Goal: Task Accomplishment & Management: Use online tool/utility

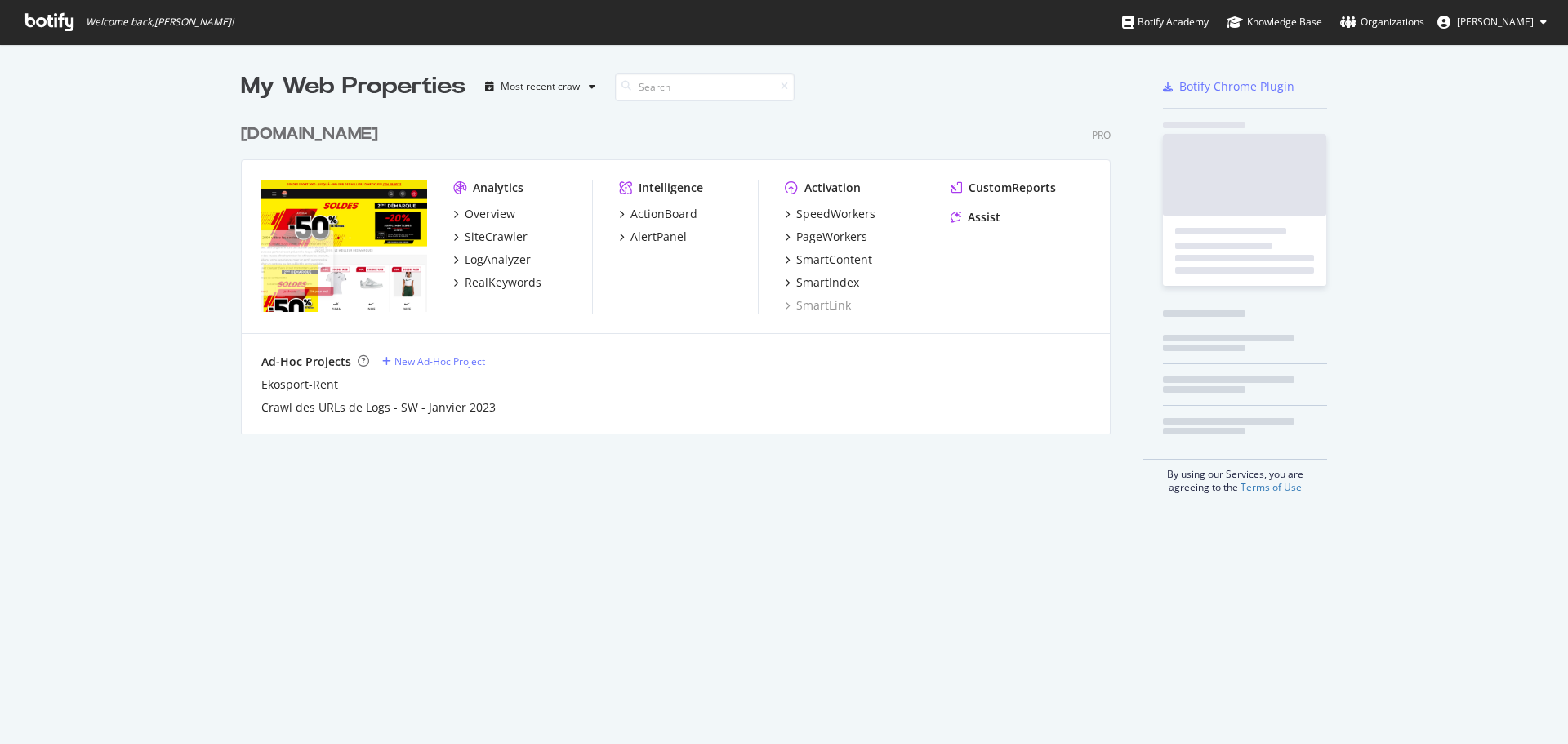
scroll to position [319, 871]
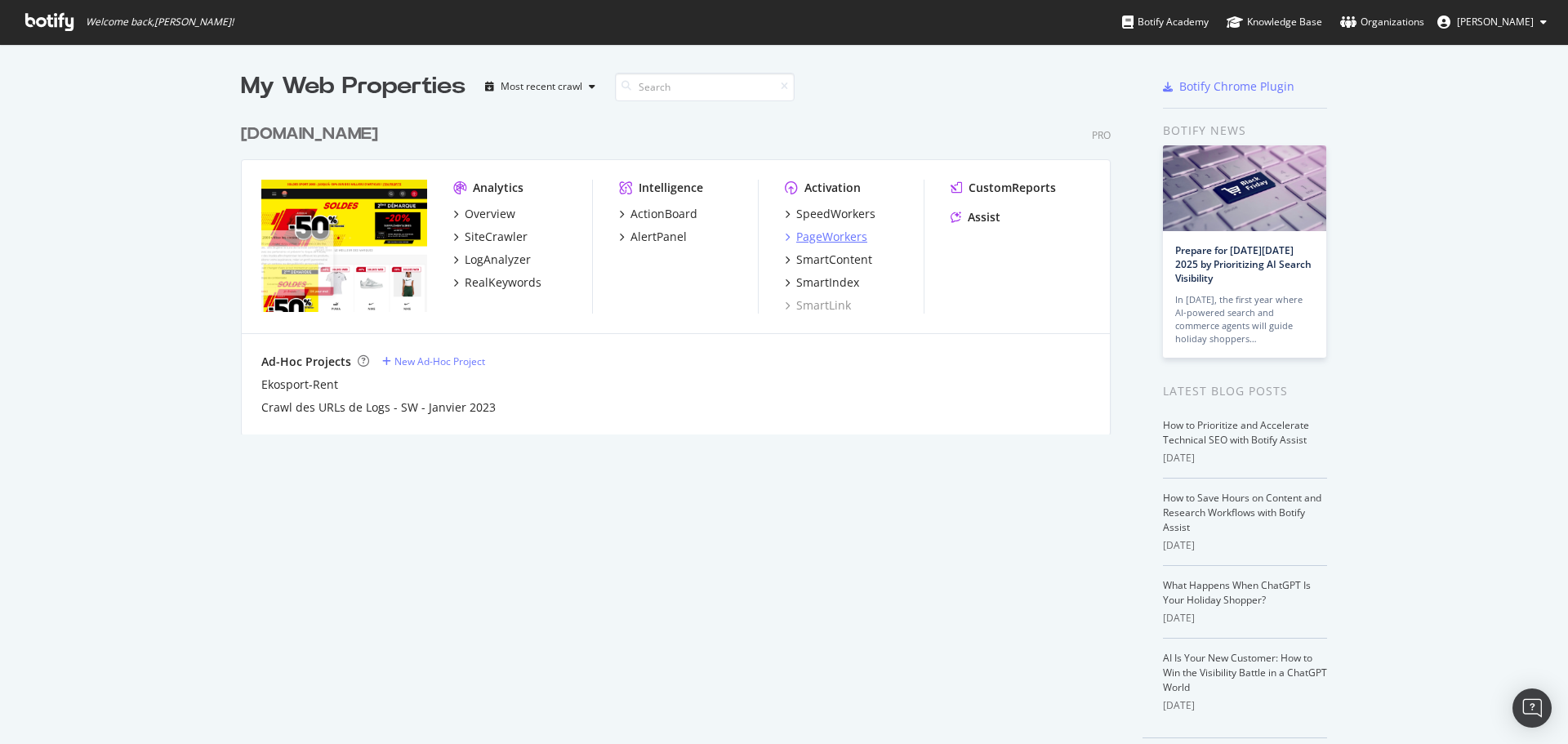
click at [822, 237] on div "PageWorkers" at bounding box center [832, 237] width 71 height 17
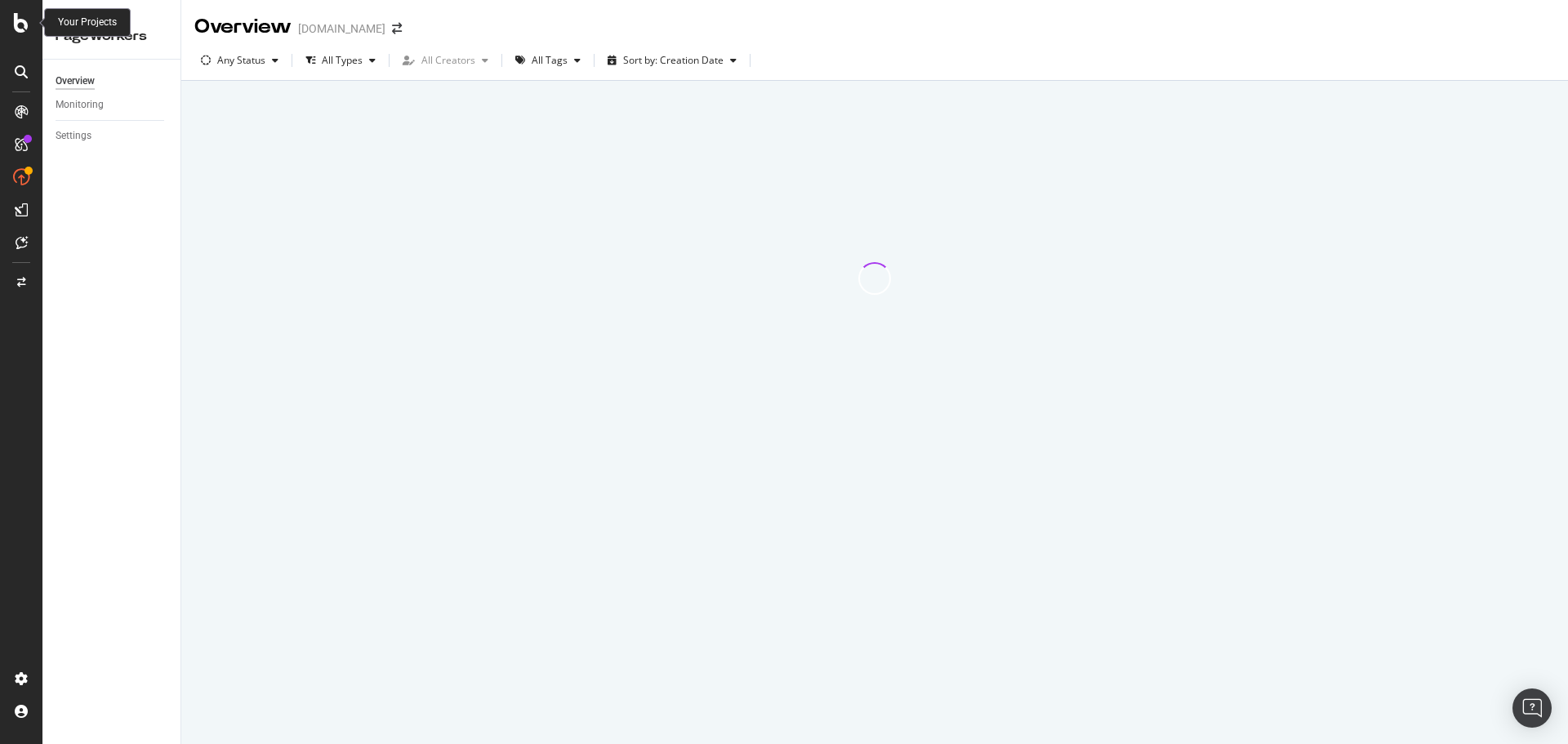
click at [14, 22] on icon at bounding box center [22, 23] width 15 height 20
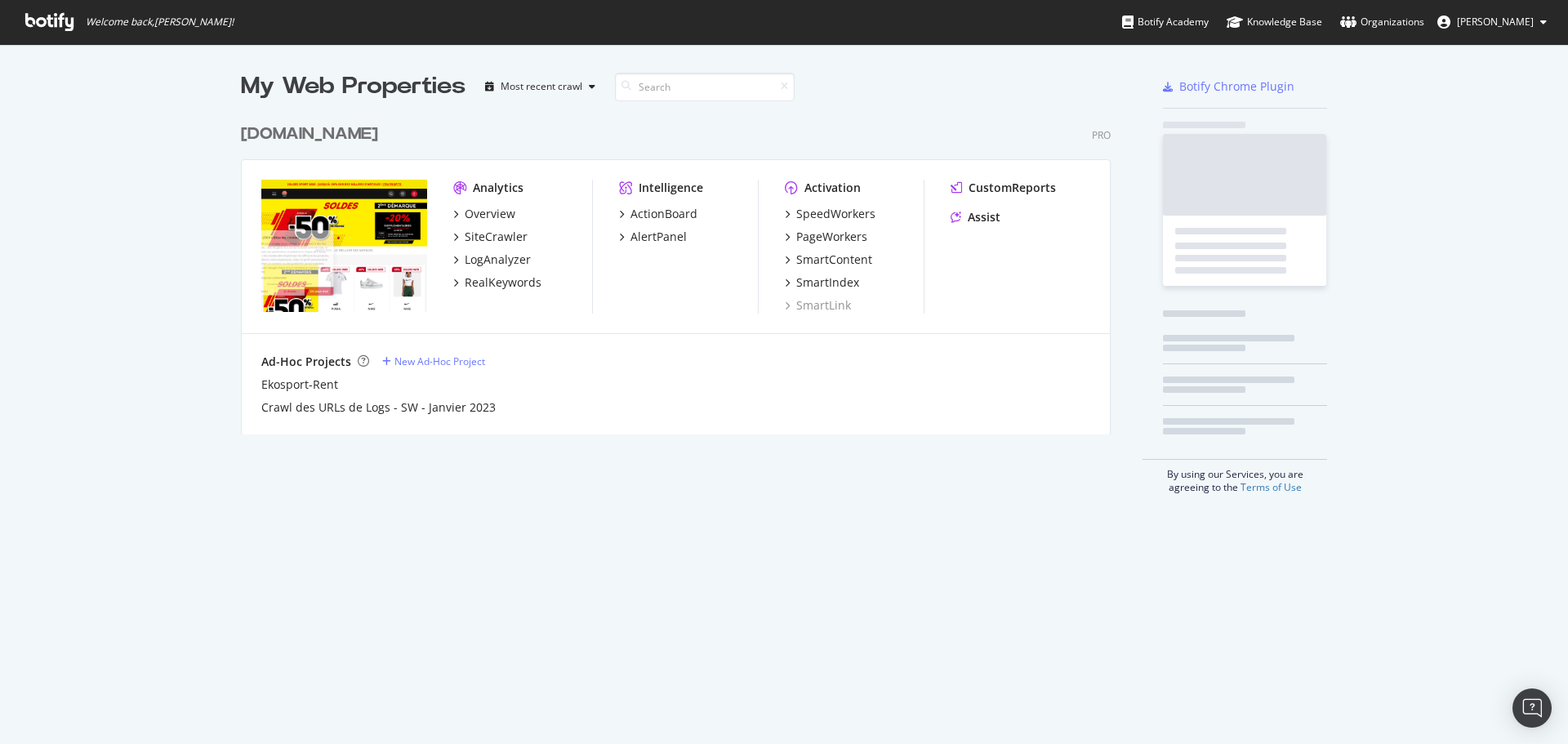
scroll to position [731, 1544]
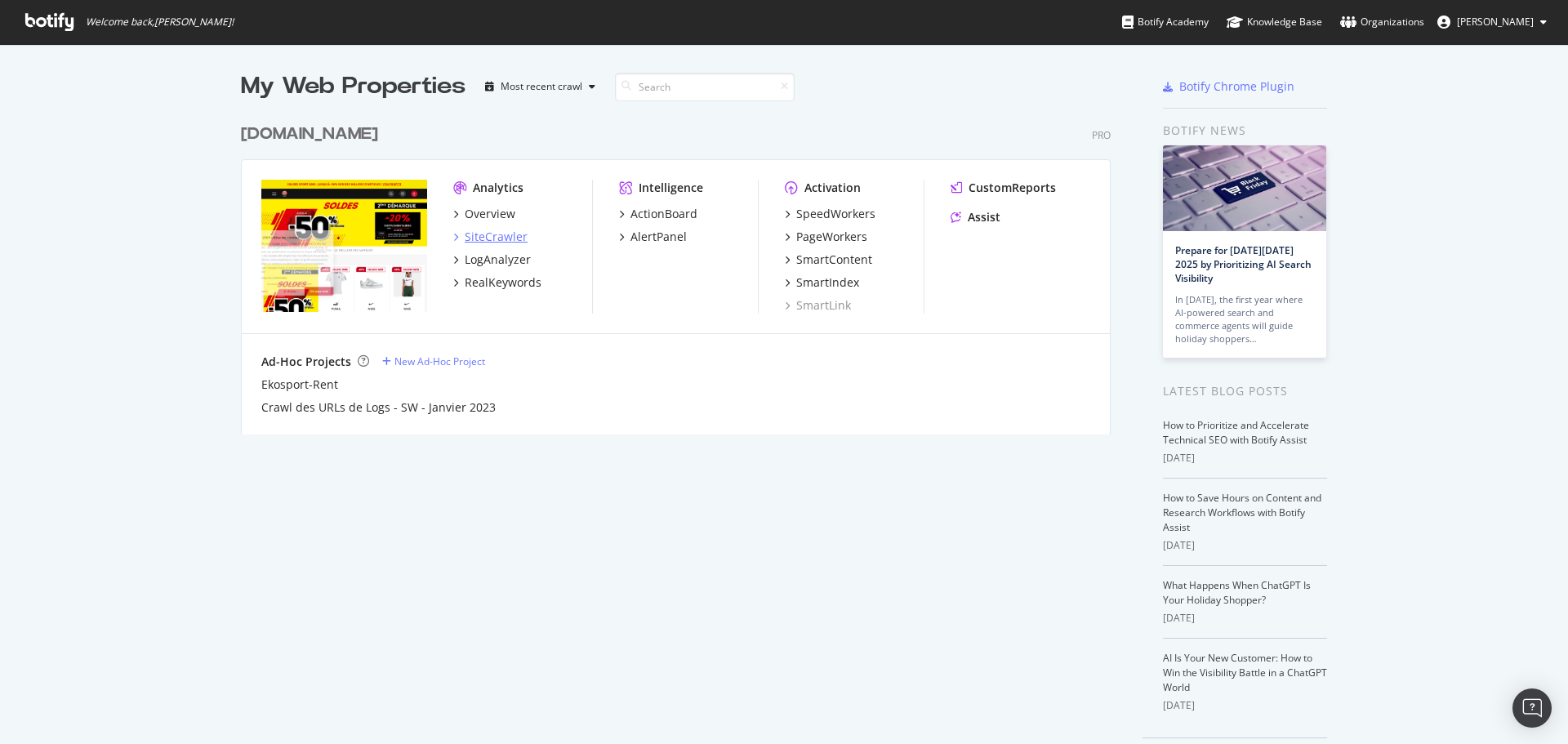
click at [474, 237] on div "SiteCrawler" at bounding box center [495, 237] width 63 height 17
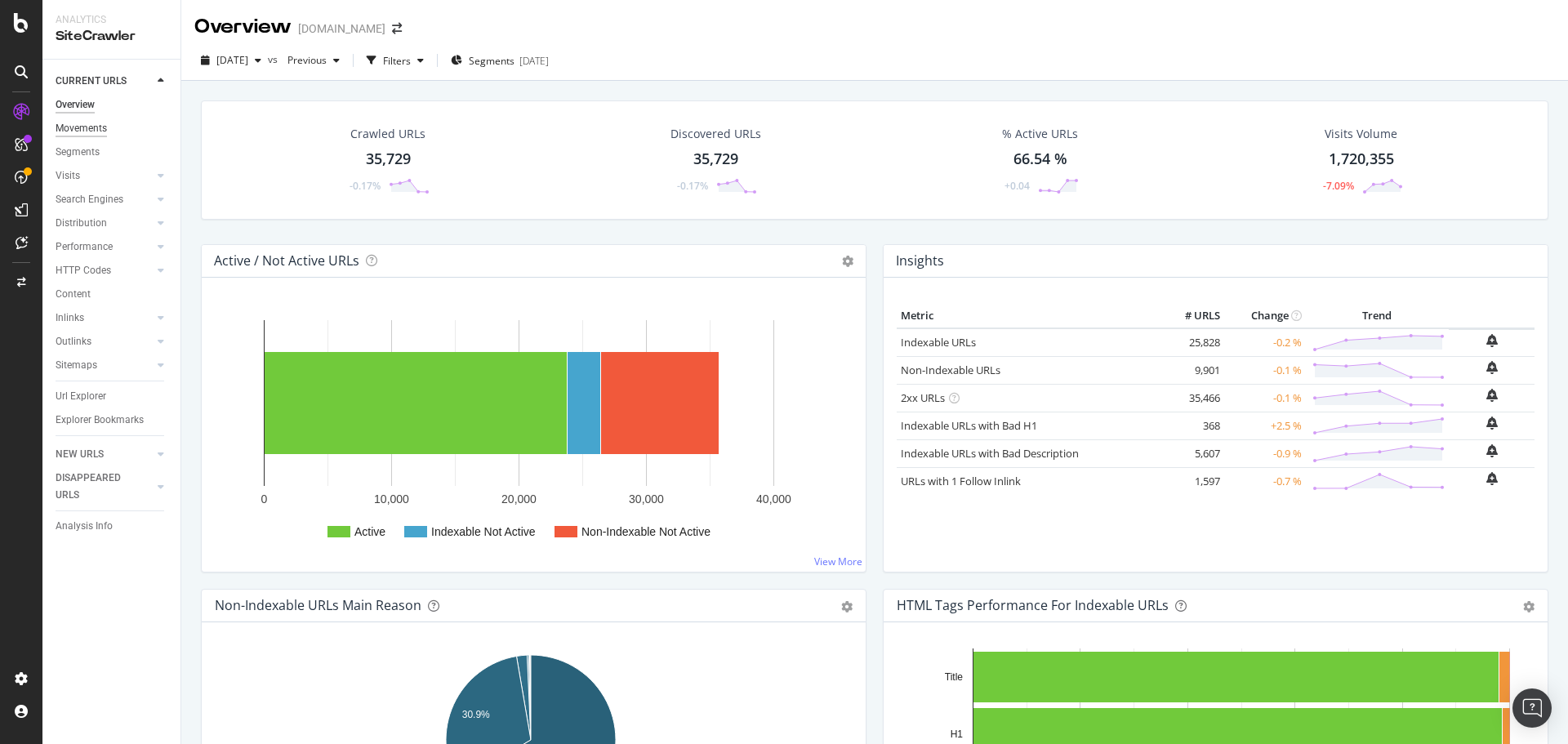
click at [98, 125] on div "Movements" at bounding box center [82, 128] width 52 height 18
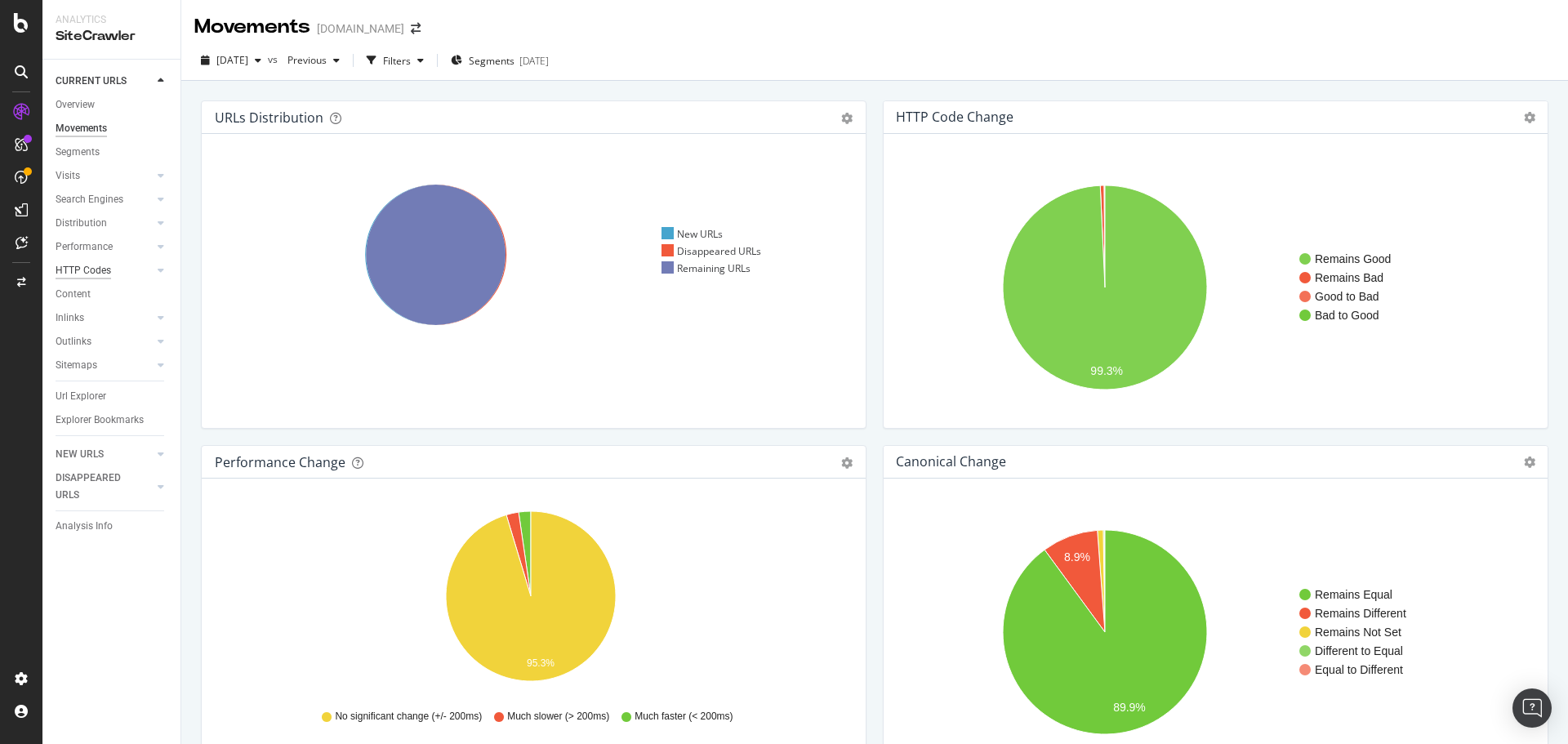
click at [93, 266] on div "HTTP Codes" at bounding box center [83, 270] width 56 height 18
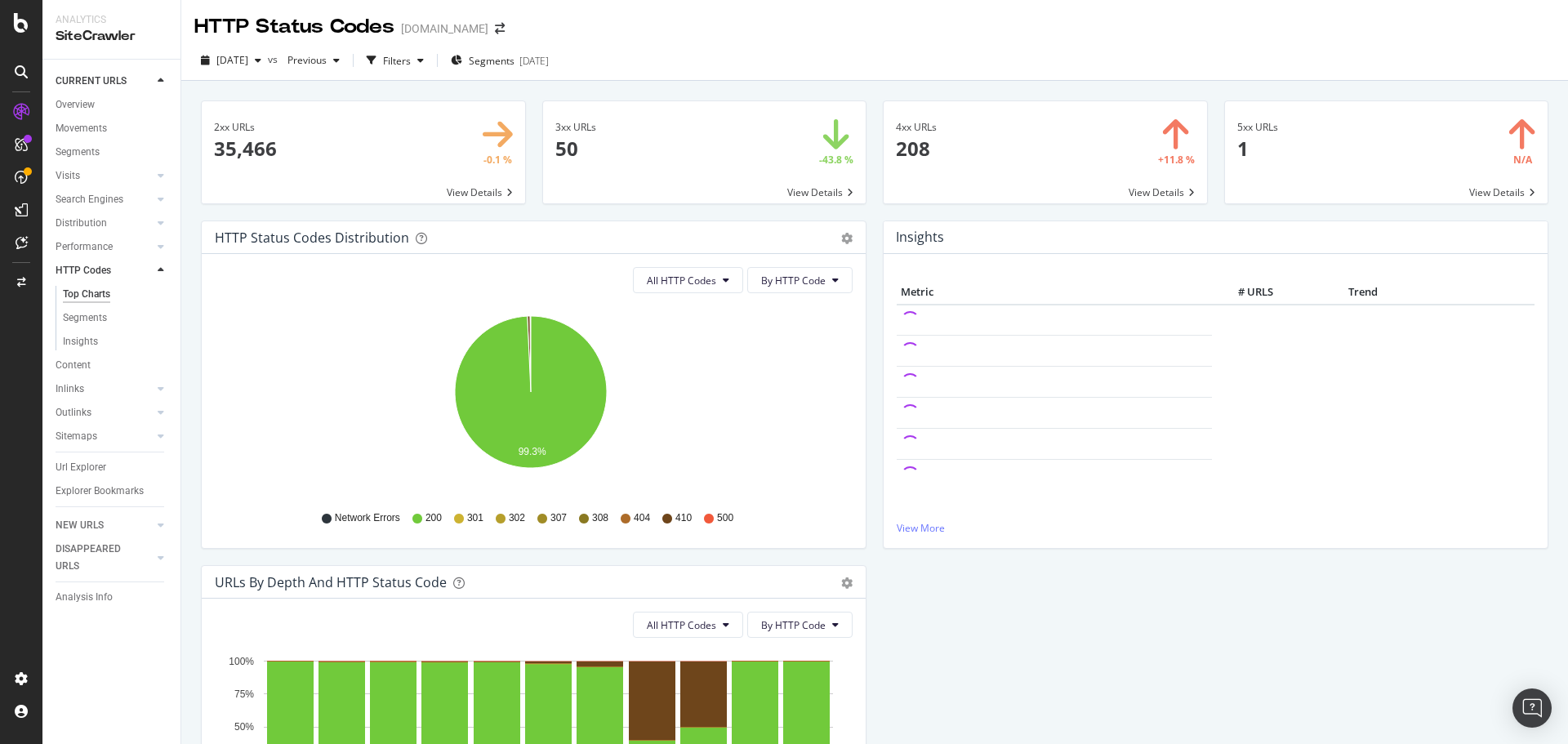
click at [1133, 188] on span at bounding box center [1046, 152] width 324 height 102
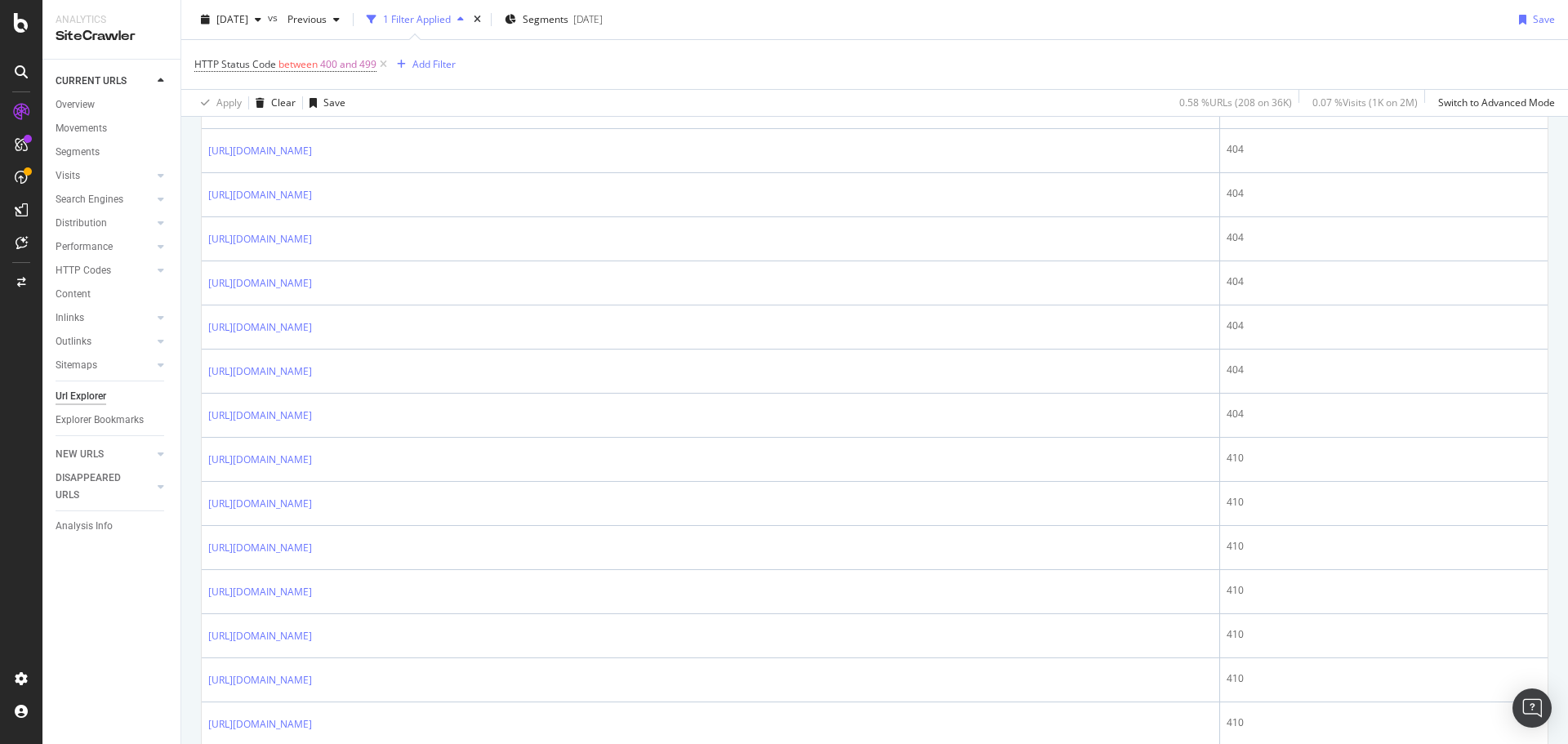
scroll to position [147, 0]
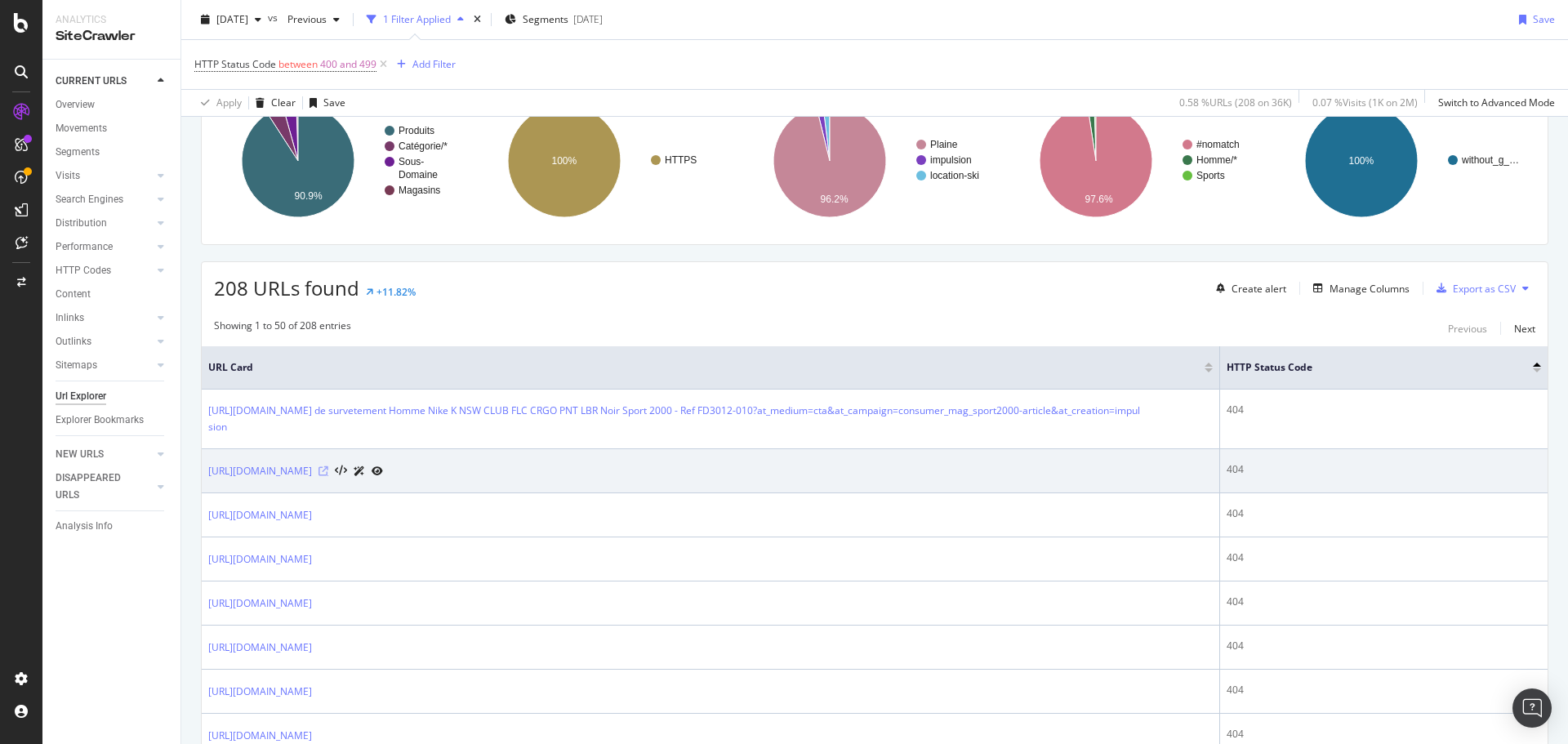
click at [329, 472] on icon at bounding box center [324, 471] width 10 height 10
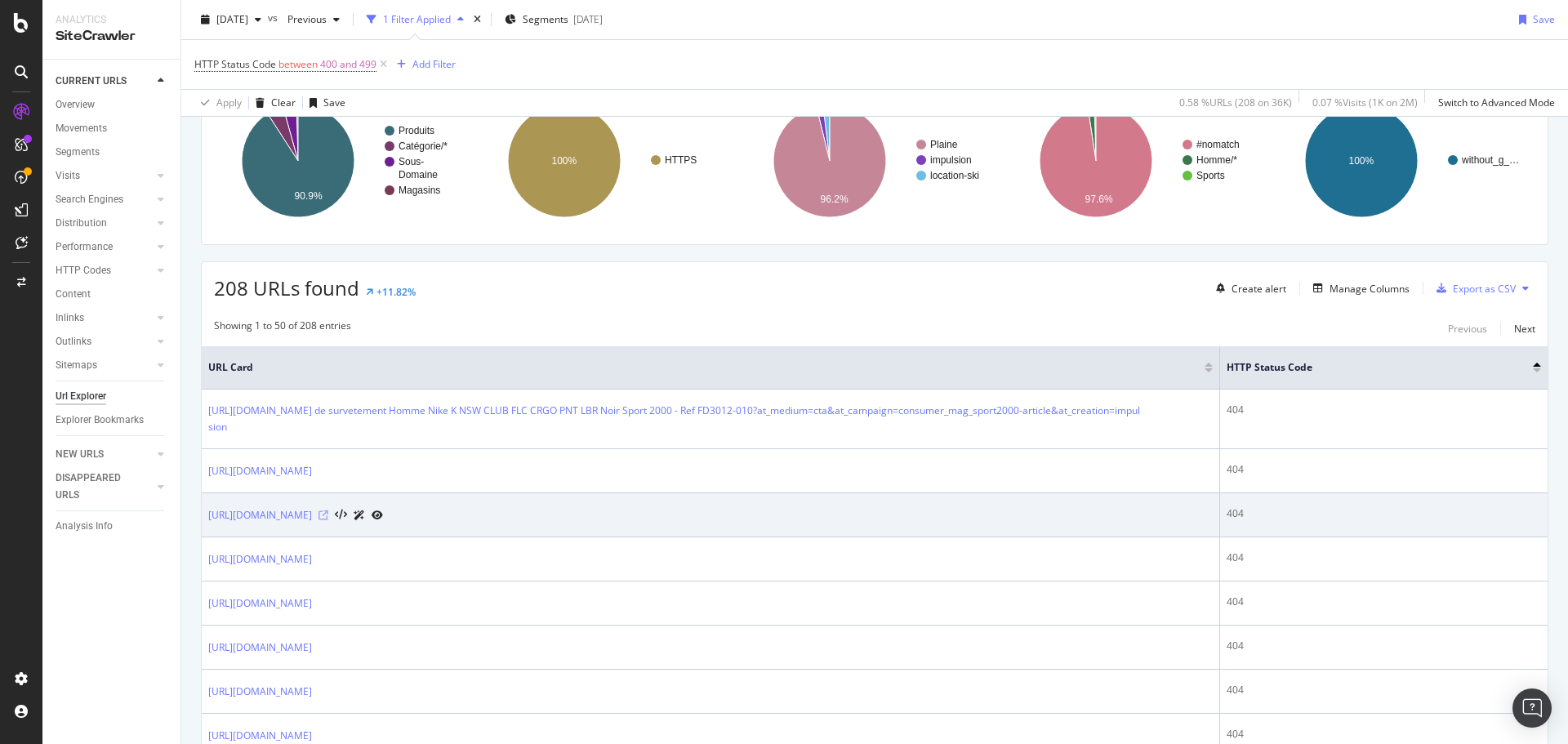
click at [329, 514] on icon at bounding box center [324, 515] width 10 height 10
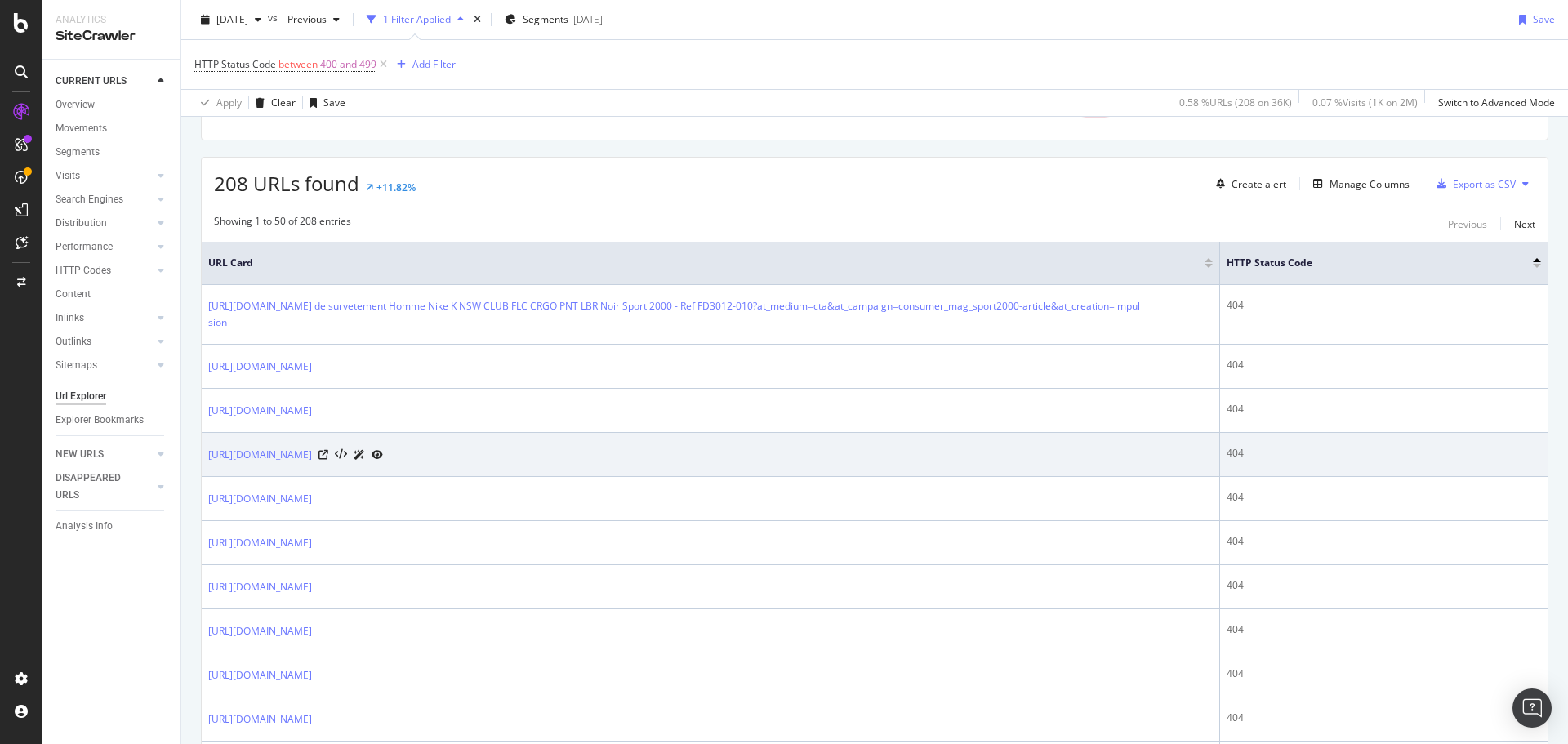
scroll to position [310, 0]
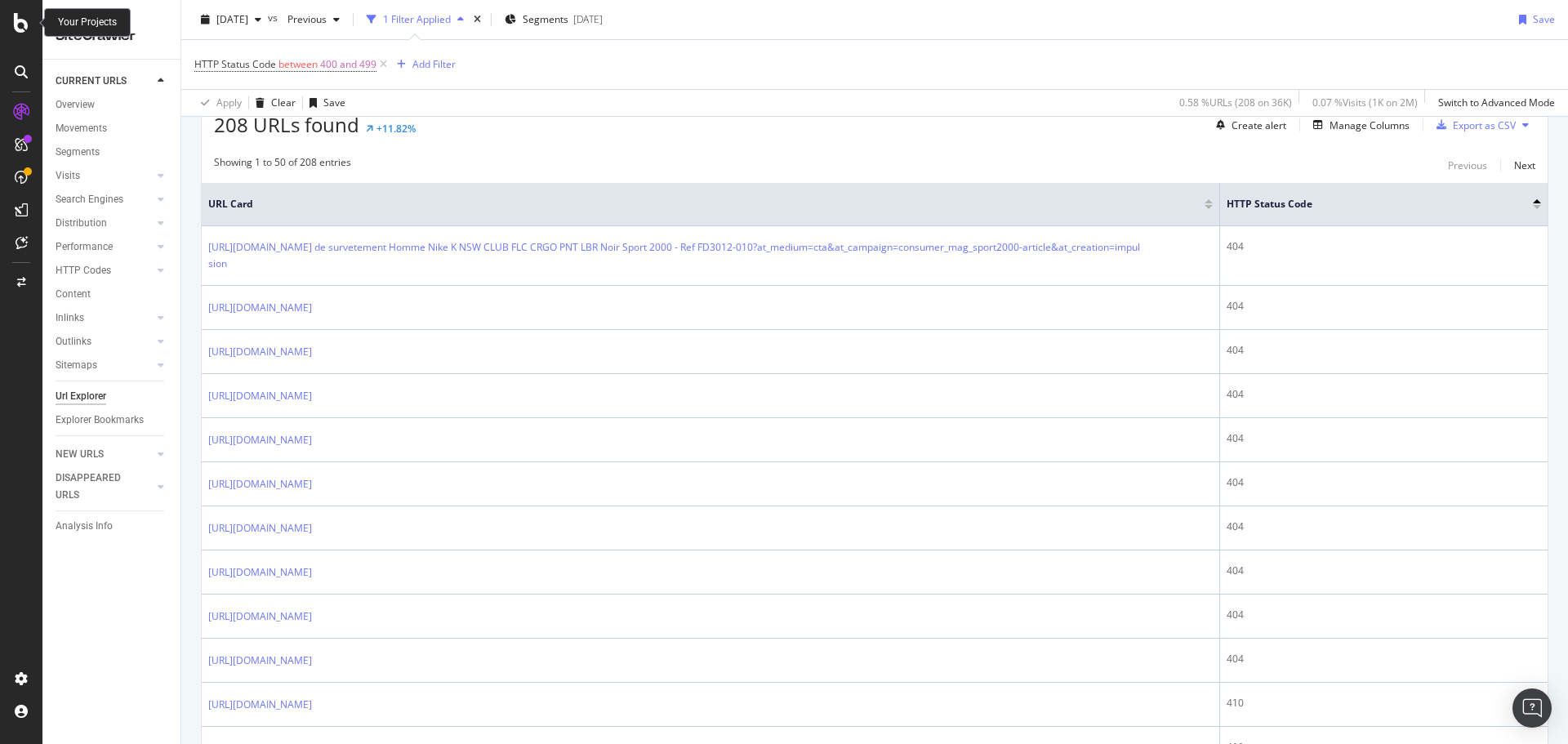
click at [16, 20] on icon at bounding box center [22, 23] width 15 height 20
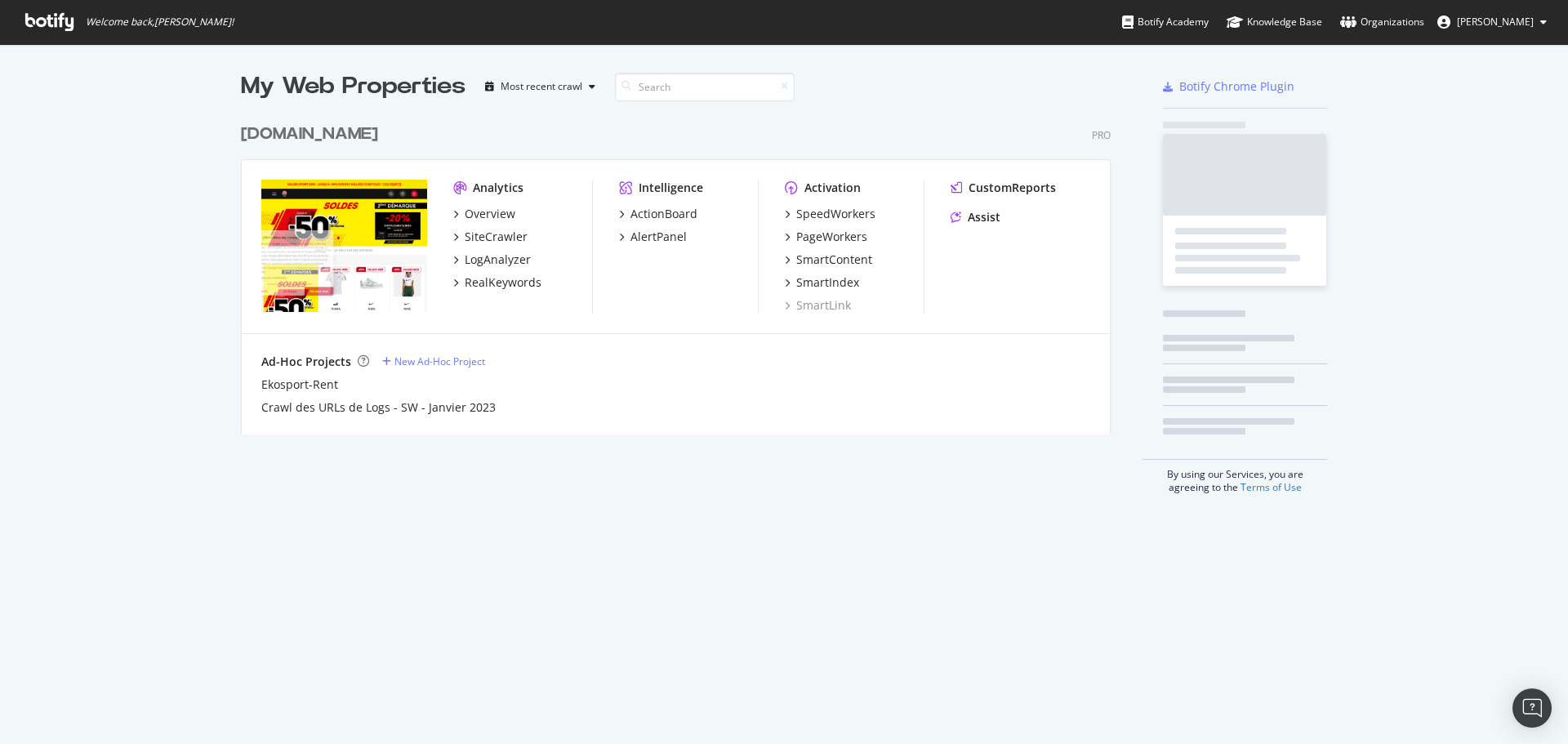
scroll to position [731, 1544]
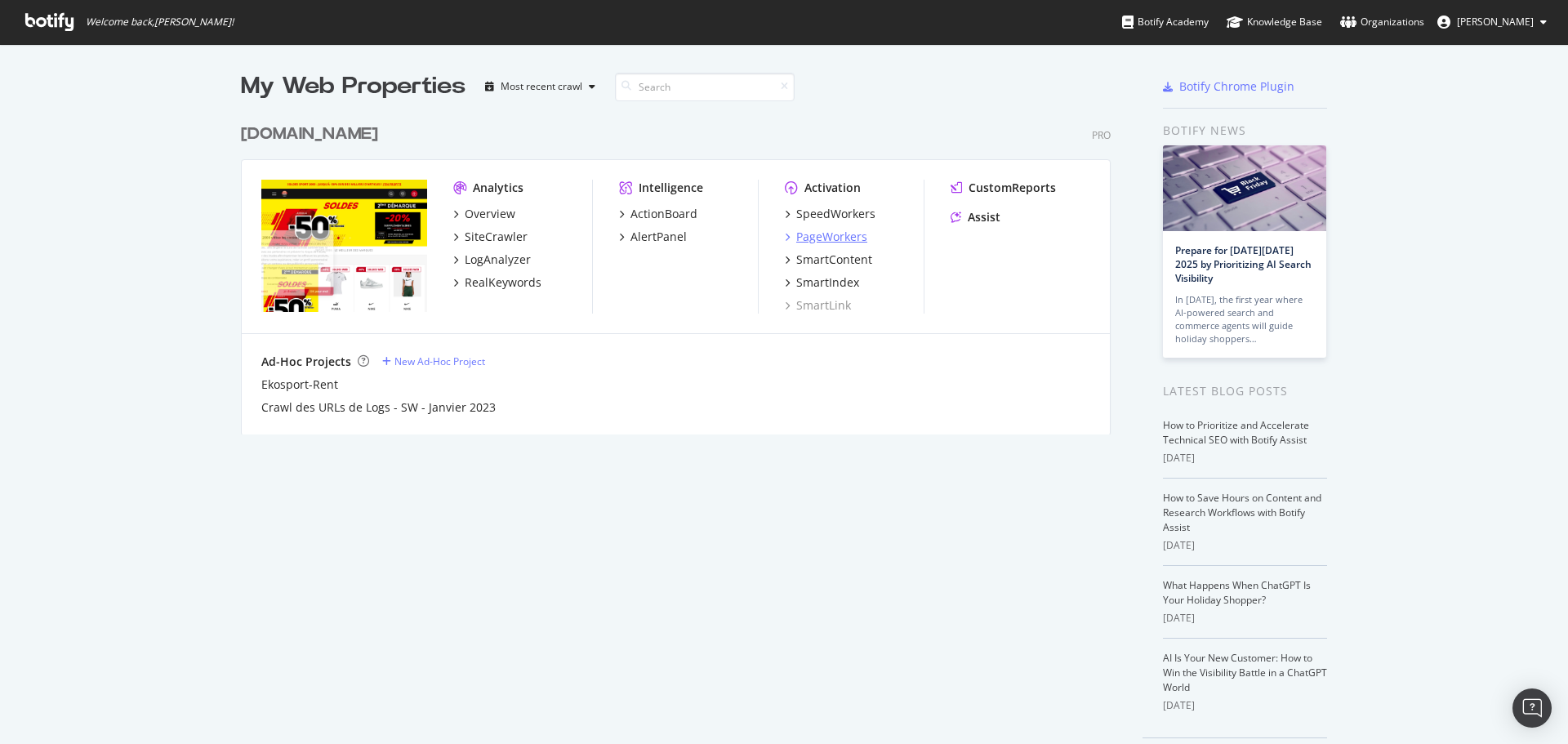
click at [816, 229] on div "PageWorkers" at bounding box center [832, 237] width 71 height 17
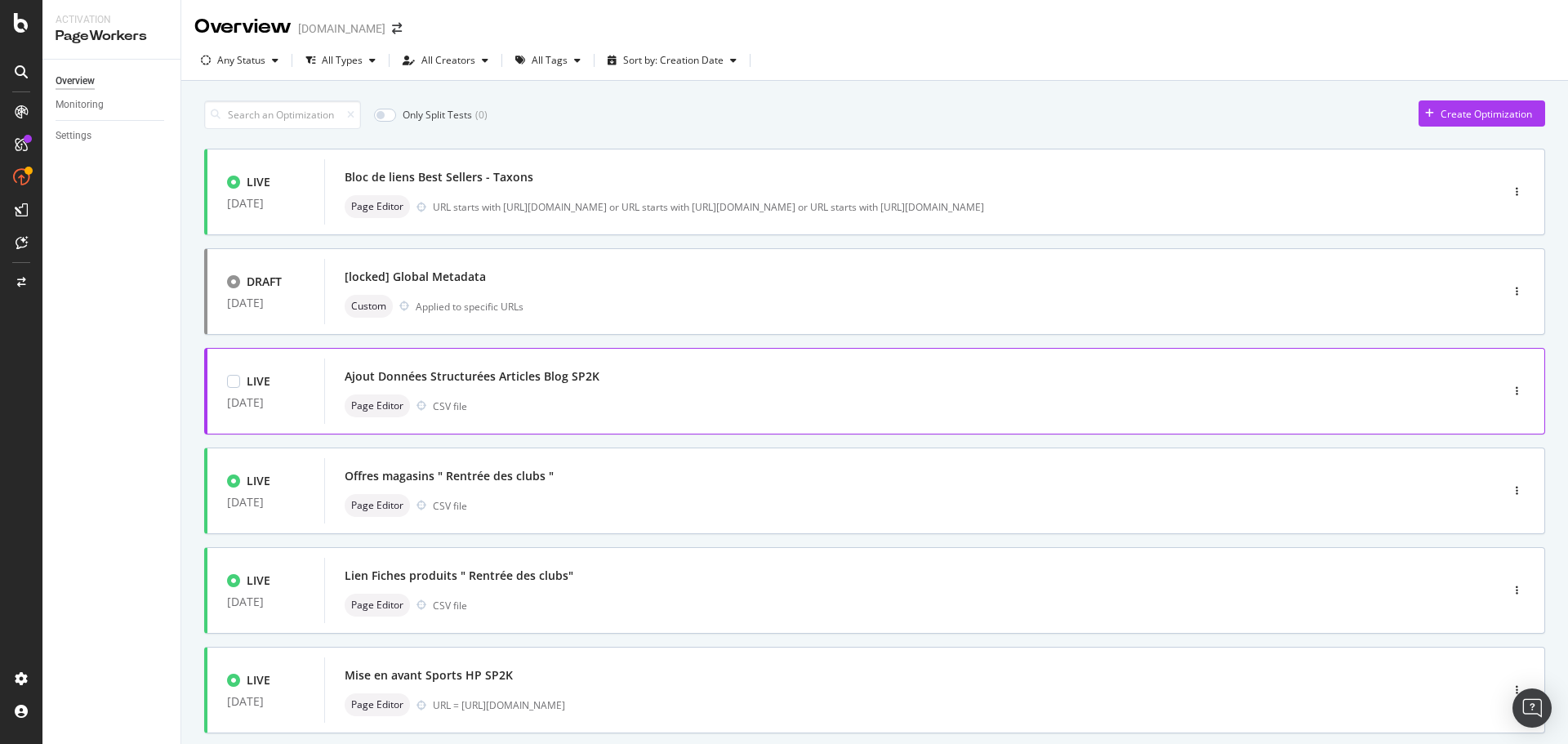
click at [571, 378] on div "Ajout Données Structurées Articles Blog SP2K" at bounding box center [472, 377] width 255 height 17
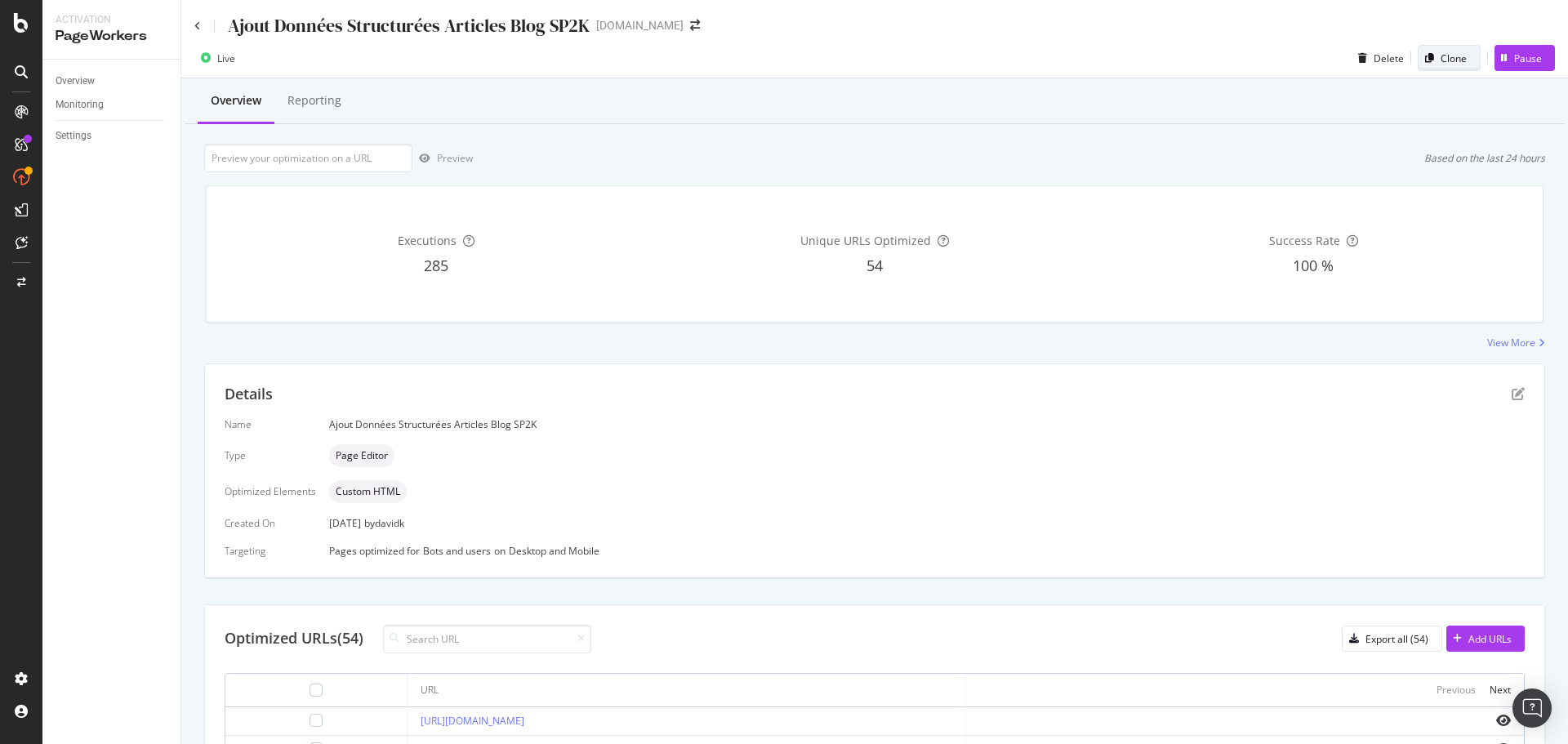
click at [1440, 59] on div "Clone" at bounding box center [1453, 58] width 26 height 14
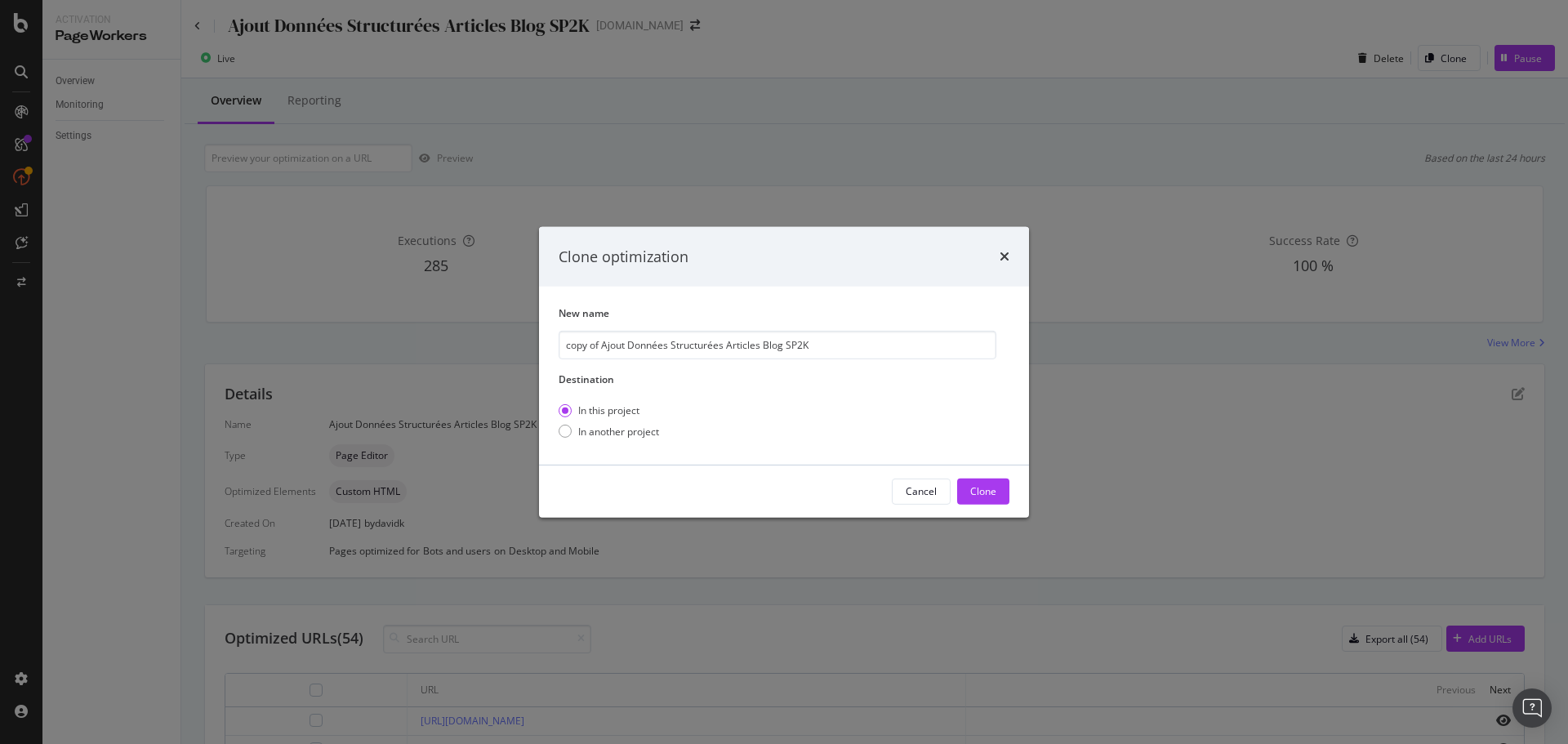
drag, startPoint x: 604, startPoint y: 344, endPoint x: 460, endPoint y: 344, distance: 144.0
click at [460, 344] on div "Clone optimization New name copy of Ajout Données Structurées Articles Blog SP2…" at bounding box center [784, 372] width 1568 height 744
drag, startPoint x: 780, startPoint y: 346, endPoint x: 729, endPoint y: 346, distance: 51.0
click at [729, 346] on input "Ajout Données Structurées Articles Blog SP2K" at bounding box center [777, 345] width 438 height 28
drag, startPoint x: 866, startPoint y: 344, endPoint x: 784, endPoint y: 344, distance: 82.0
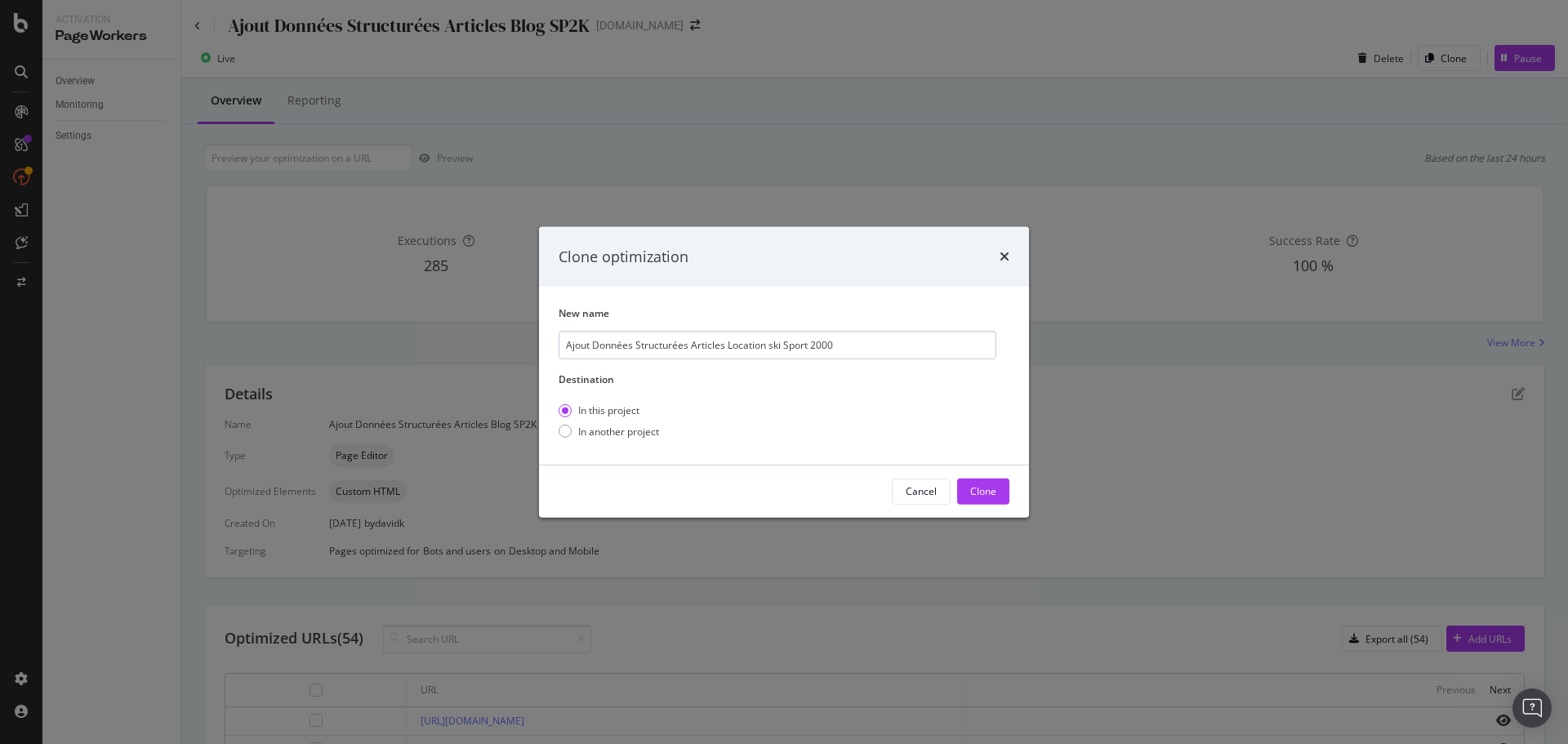
click at [784, 344] on input "Ajout Données Structurées Articles Location ski Sport 2000" at bounding box center [777, 345] width 438 height 28
type input "Ajout Données Structurées Articles Location ski"
click at [983, 485] on div "Clone" at bounding box center [983, 491] width 26 height 14
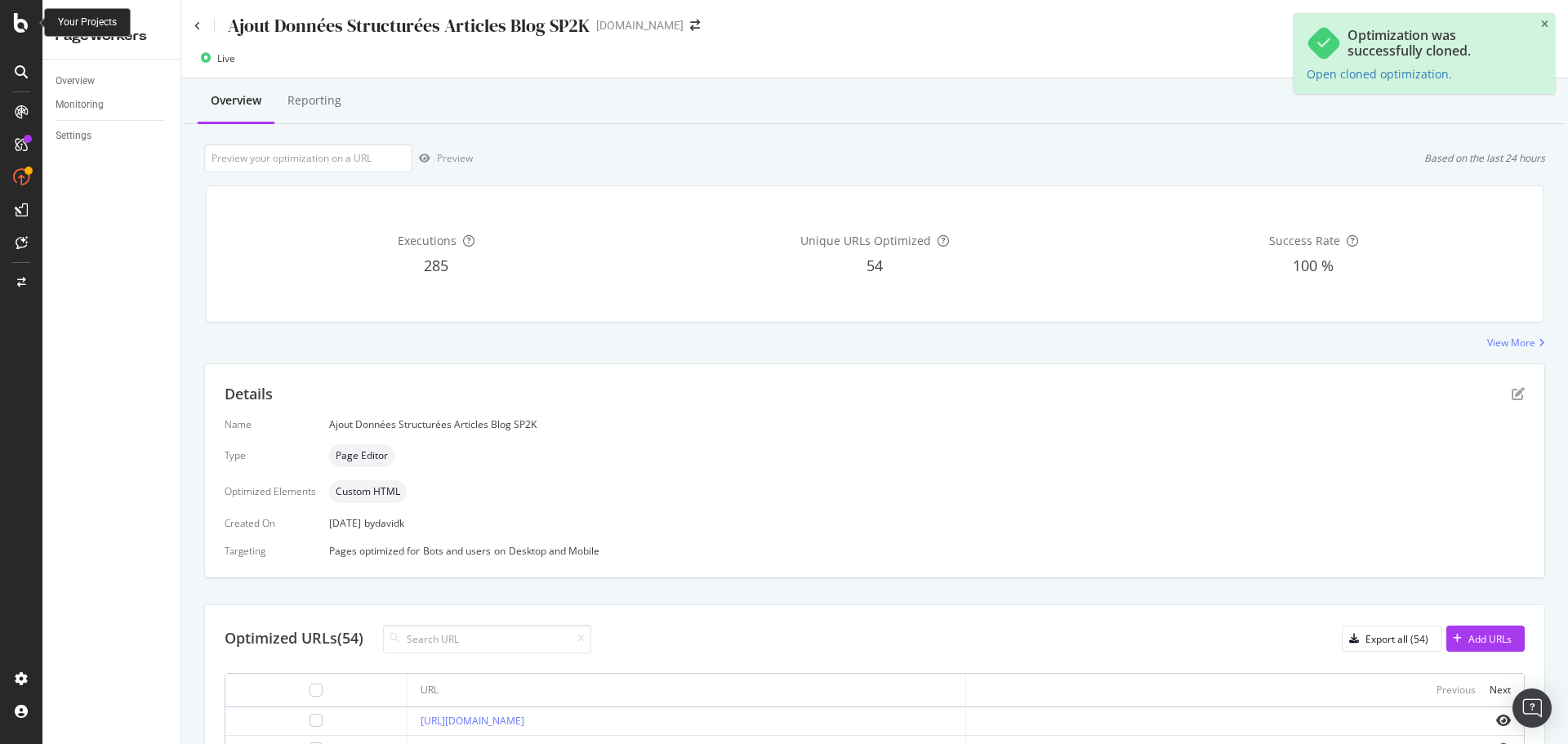
click at [21, 23] on icon at bounding box center [22, 23] width 15 height 20
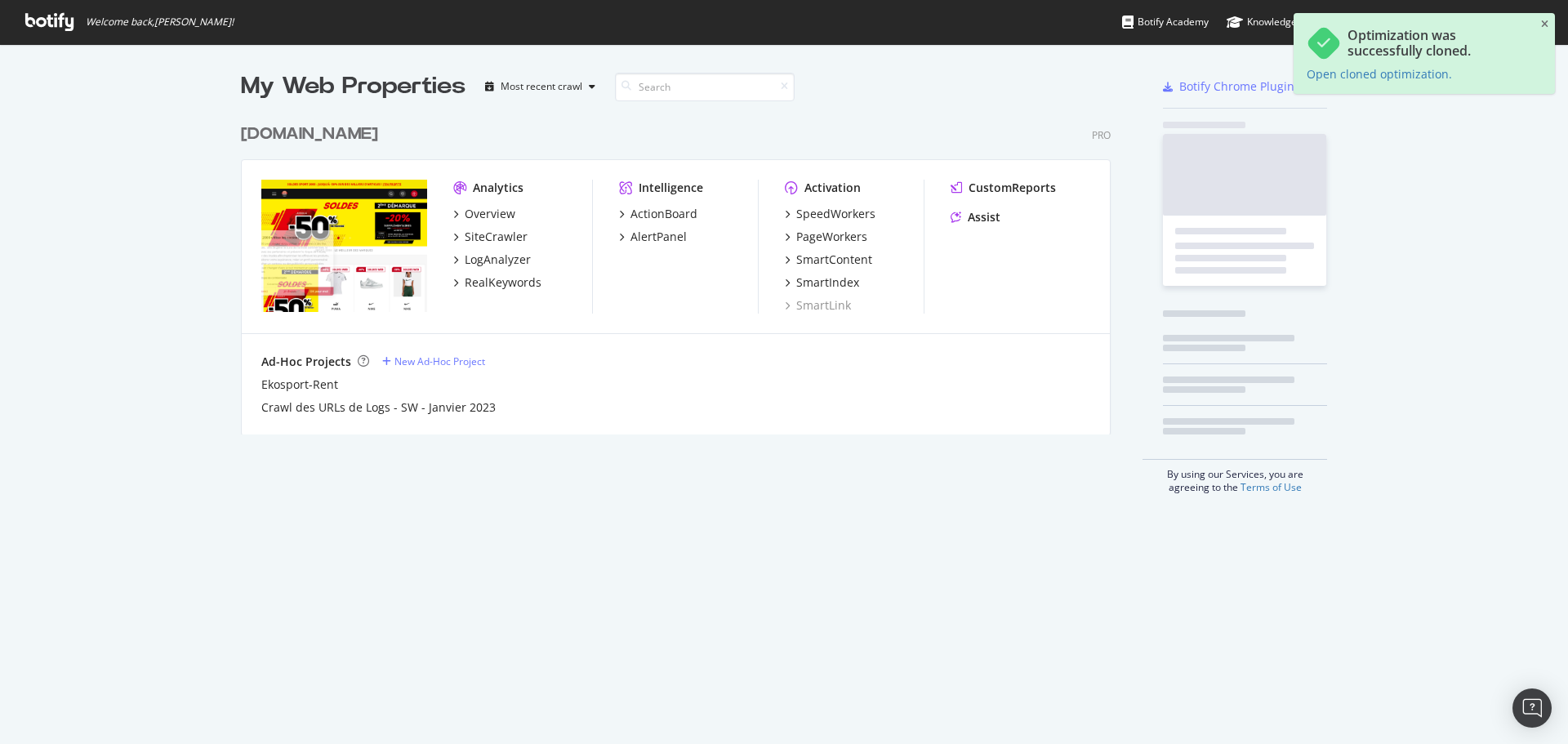
scroll to position [731, 1544]
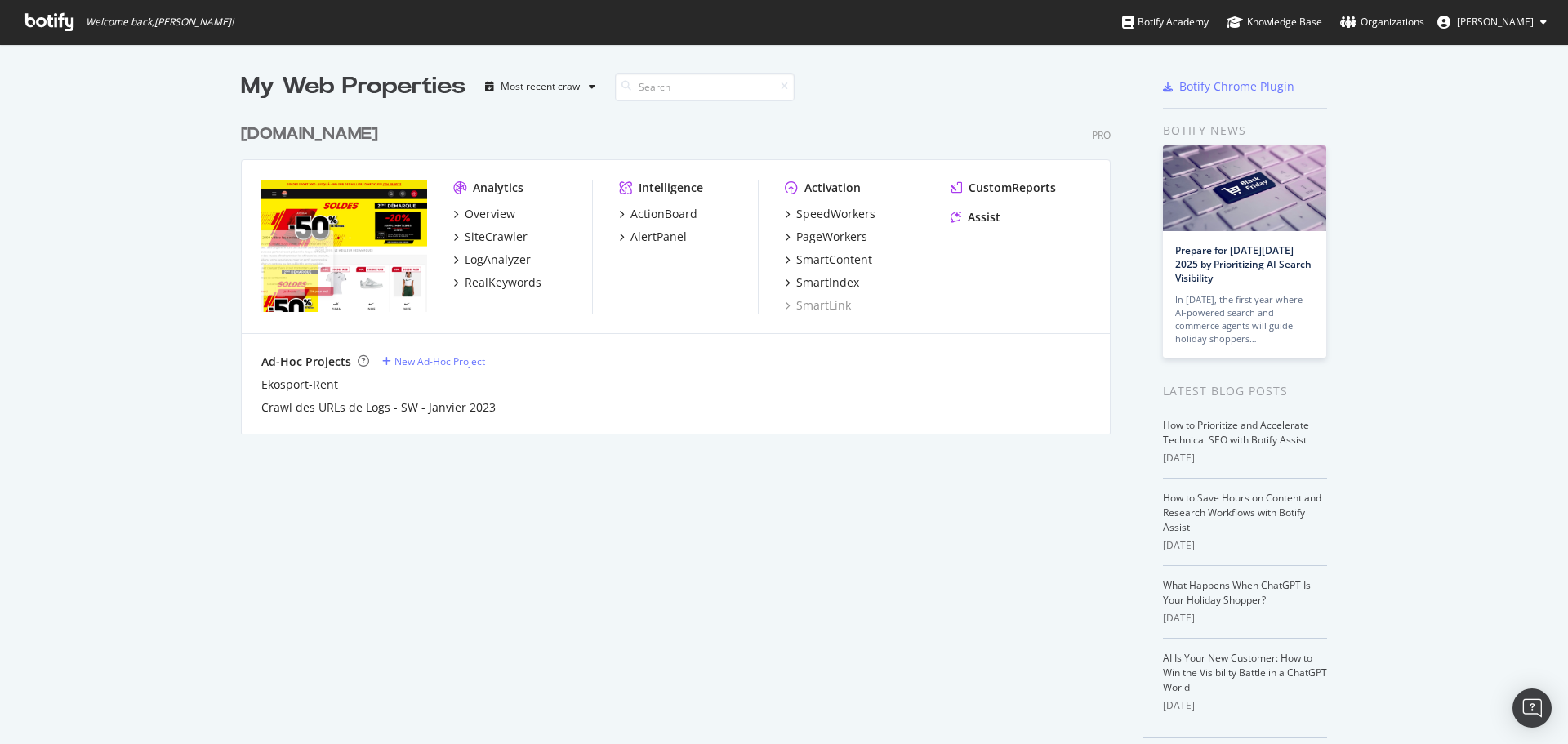
click at [843, 245] on div "SpeedWorkers PageWorkers SmartContent SmartIndex SmartLink" at bounding box center [854, 259] width 138 height 108
click at [828, 230] on div "PageWorkers" at bounding box center [832, 237] width 71 height 17
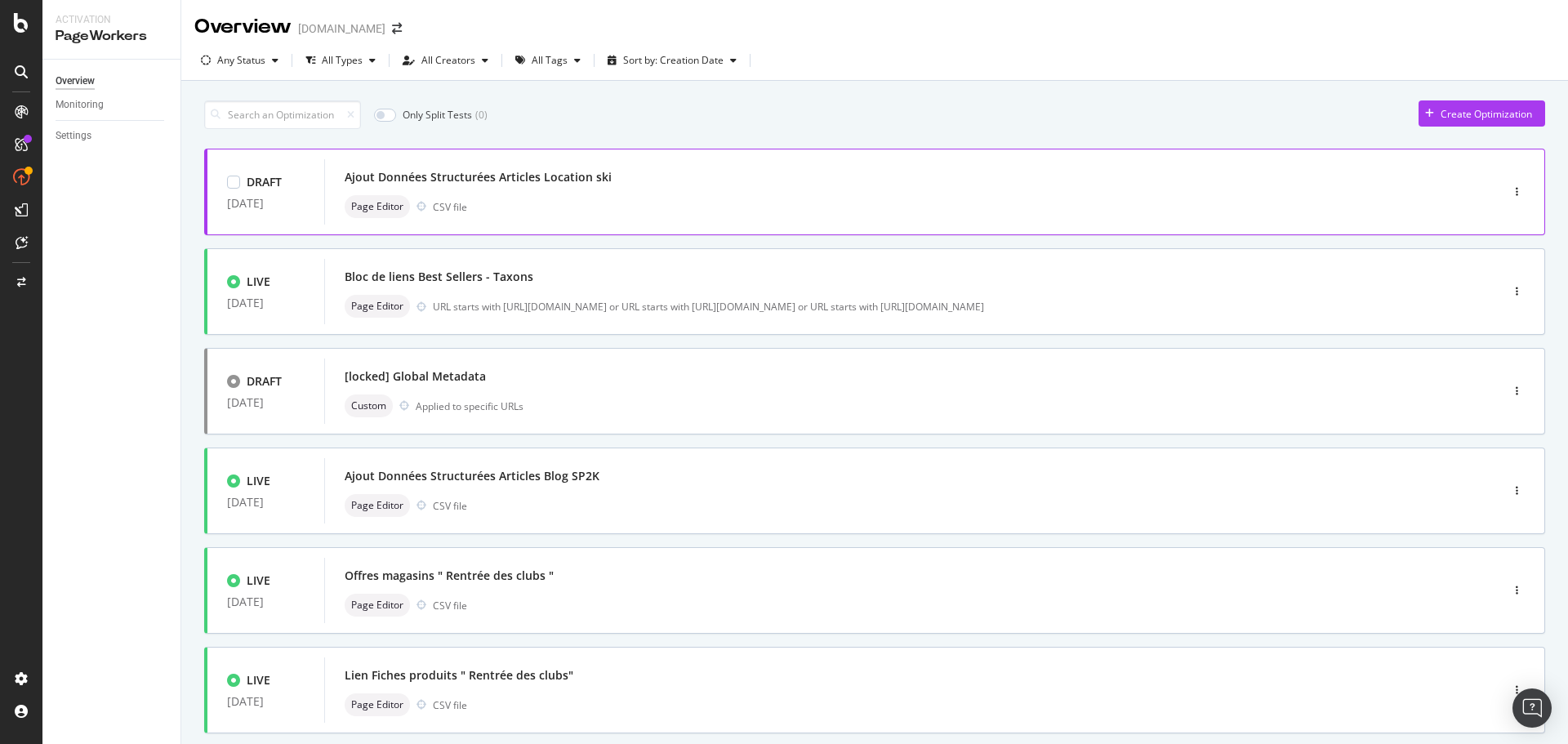
click at [540, 176] on div "Ajout Données Structurées Articles Location ski" at bounding box center [478, 178] width 267 height 17
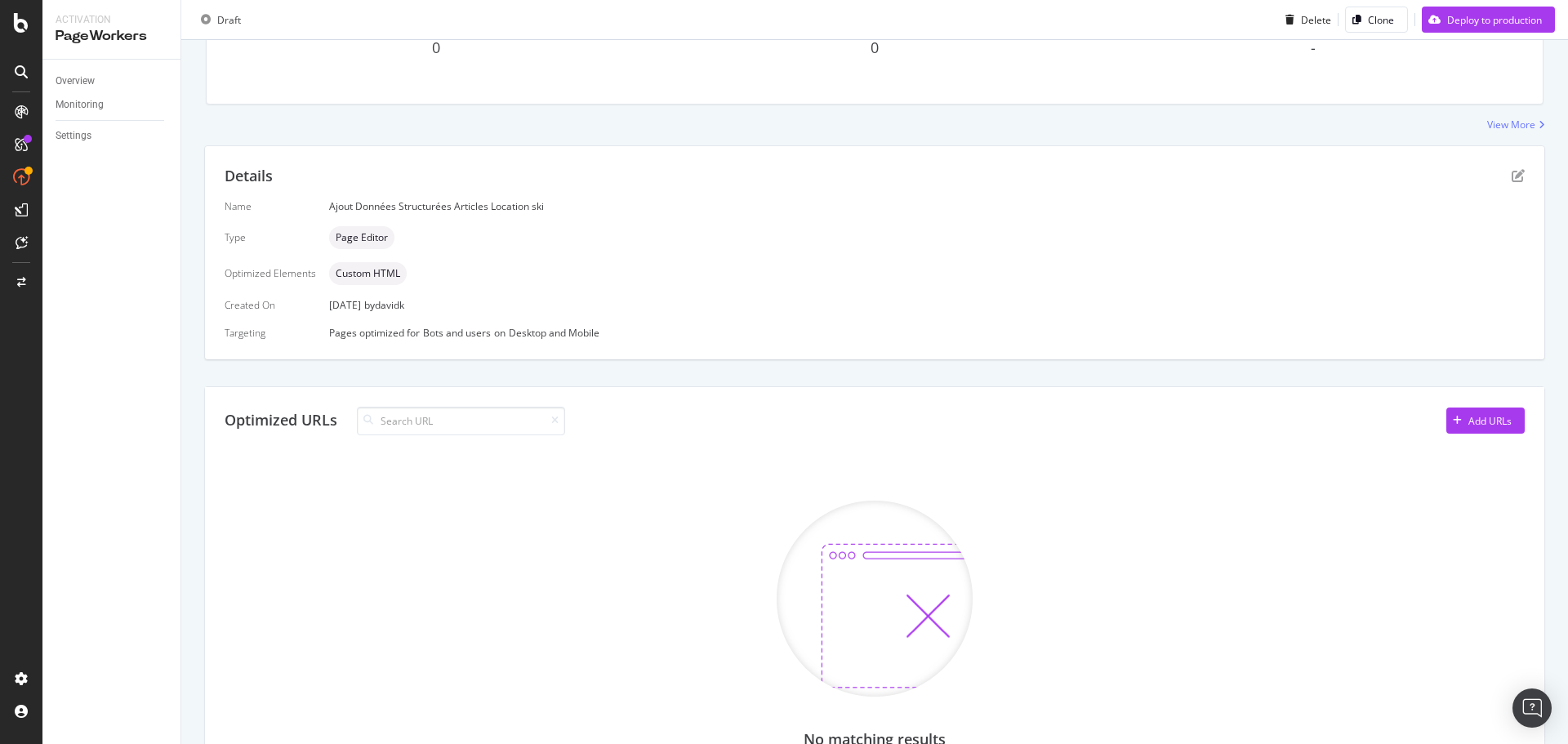
scroll to position [42, 0]
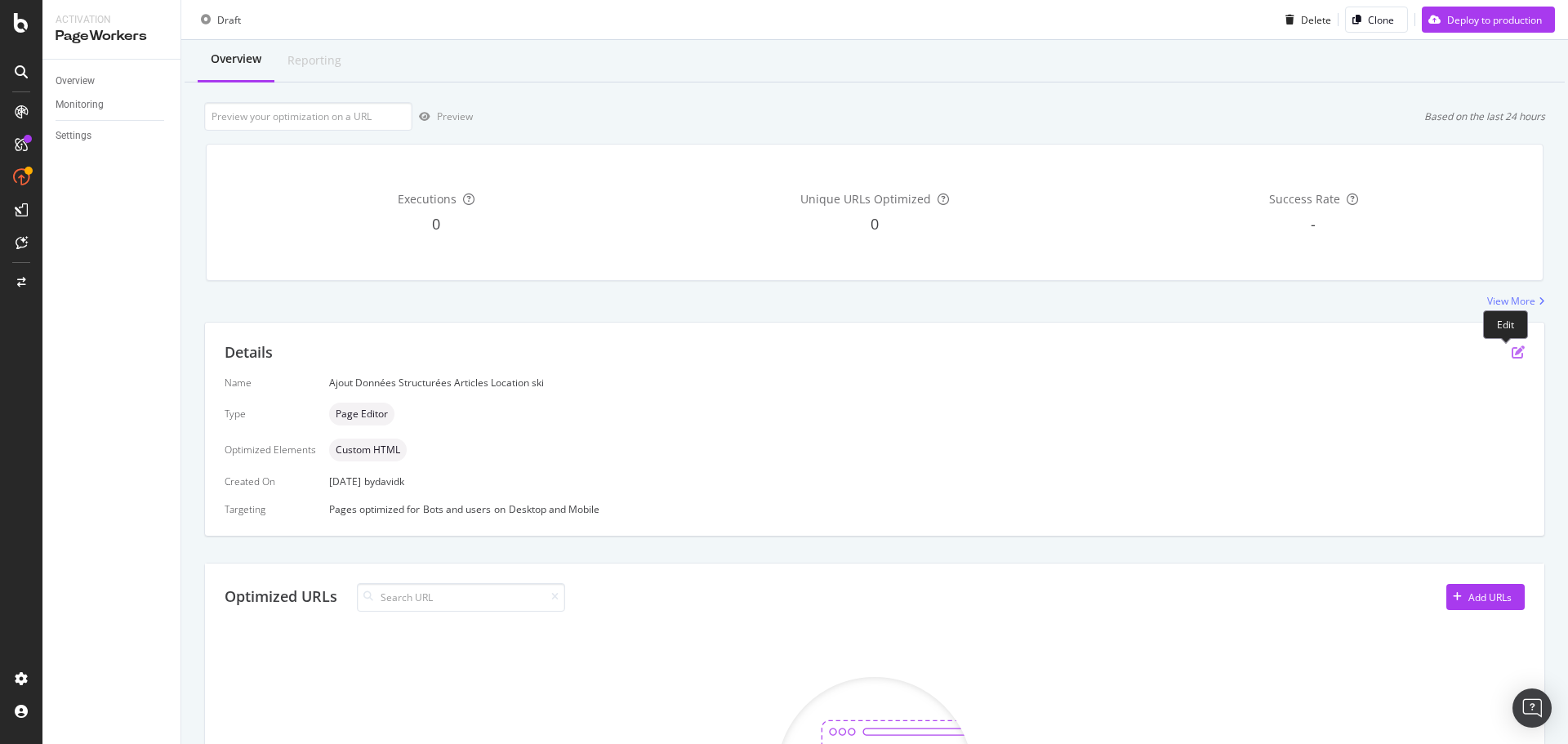
click at [1512, 354] on icon "pen-to-square" at bounding box center [1519, 352] width 13 height 13
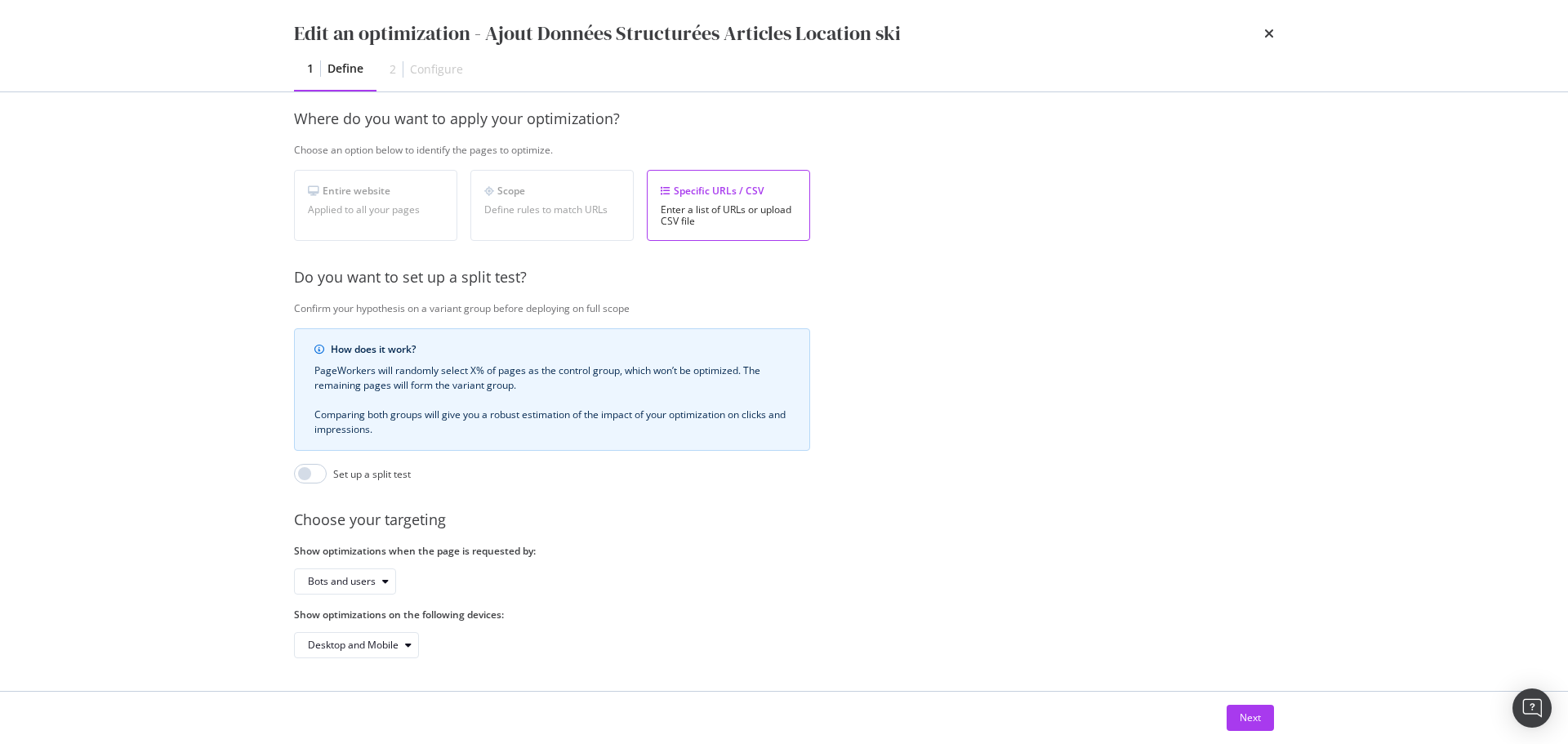
scroll to position [251, 0]
click at [1252, 717] on div "Next" at bounding box center [1250, 717] width 21 height 14
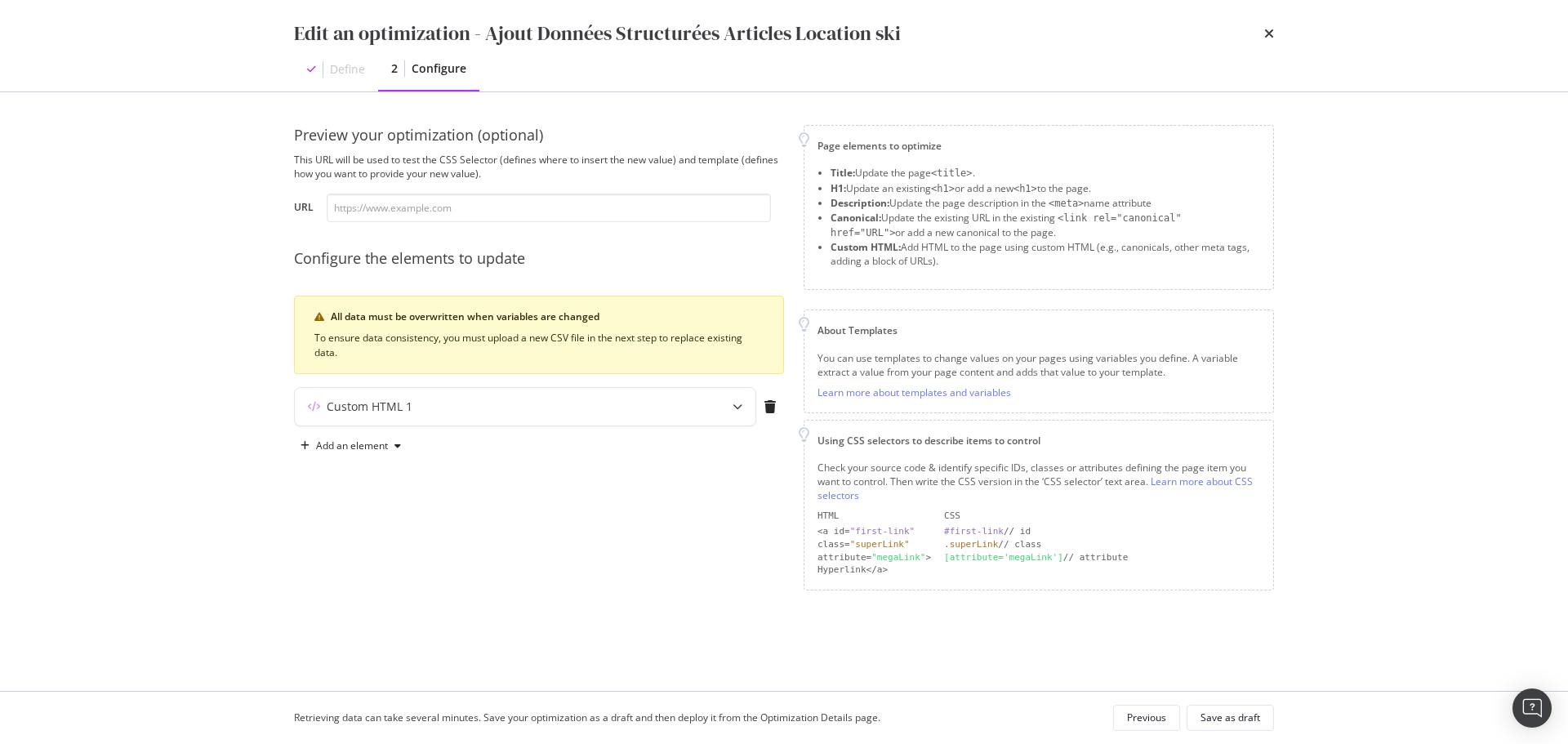
scroll to position [0, 0]
click at [736, 410] on icon "modal" at bounding box center [737, 407] width 10 height 10
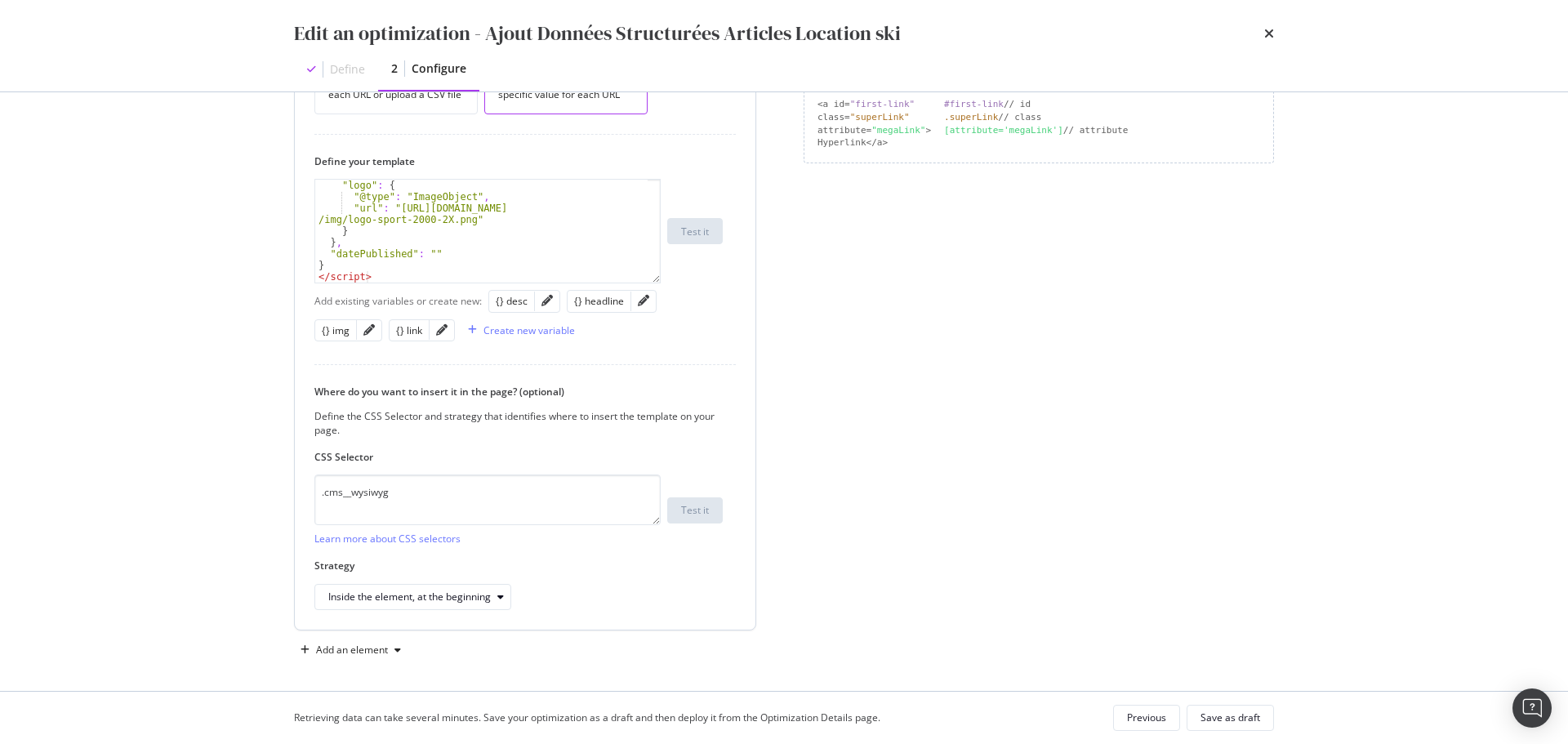
scroll to position [431, 0]
drag, startPoint x: 403, startPoint y: 490, endPoint x: 326, endPoint y: 488, distance: 77.0
click at [326, 488] on textarea ".cms__wysiwyg" at bounding box center [487, 495] width 346 height 51
paste textarea "-content"
type textarea ".cms-content wysiwyg"
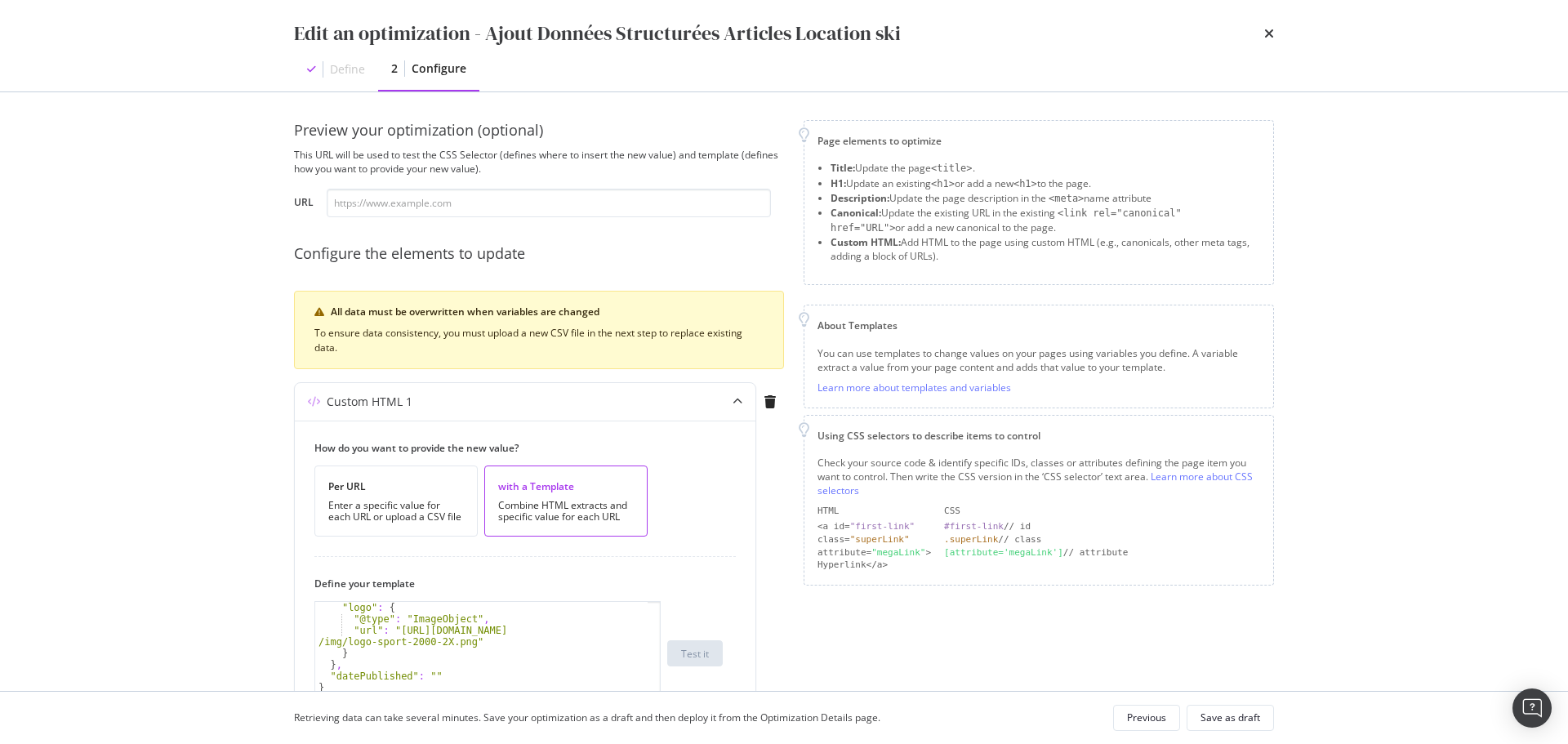
scroll to position [0, 0]
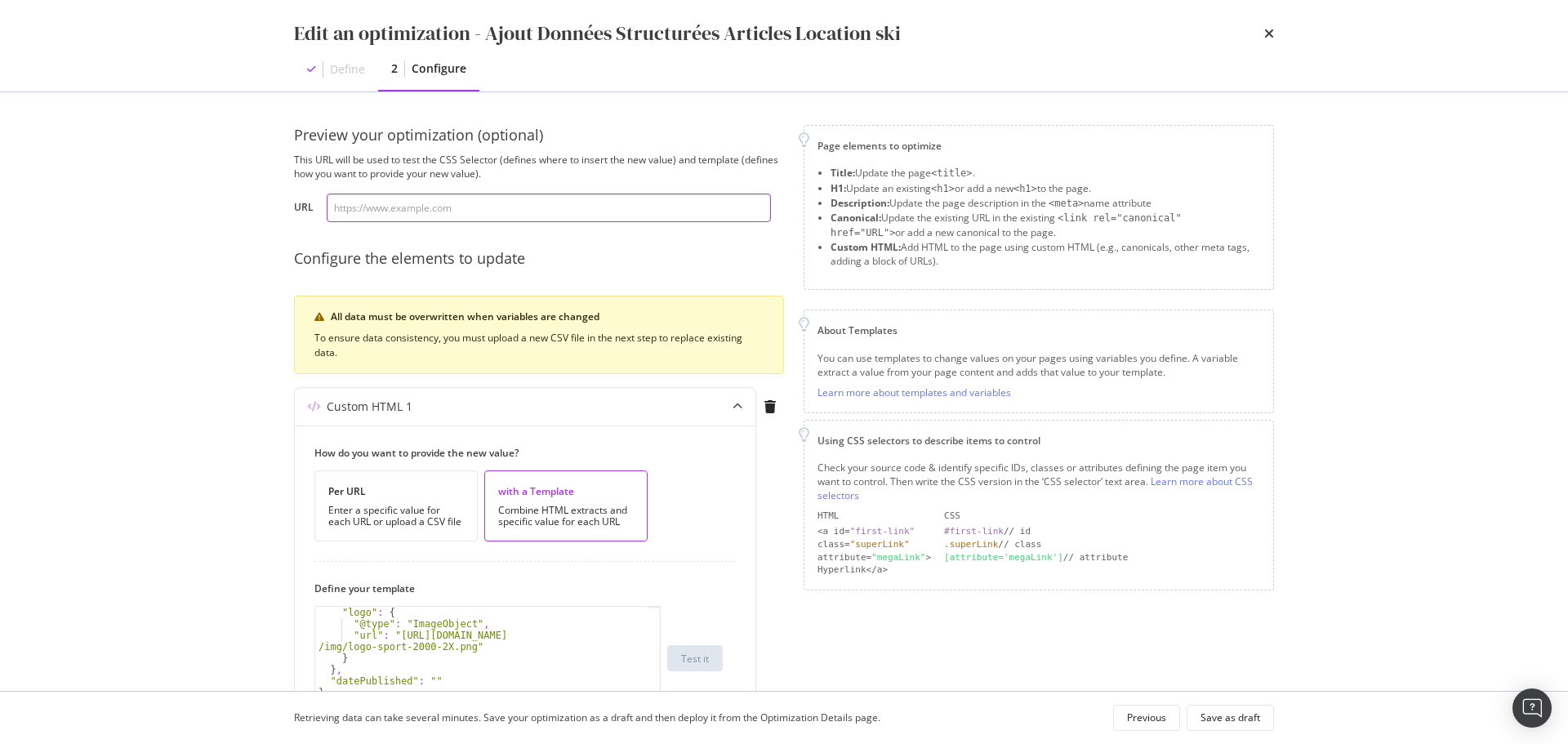
click at [512, 206] on input "modal" at bounding box center [549, 208] width 445 height 28
paste input "[URL][DOMAIN_NAME]"
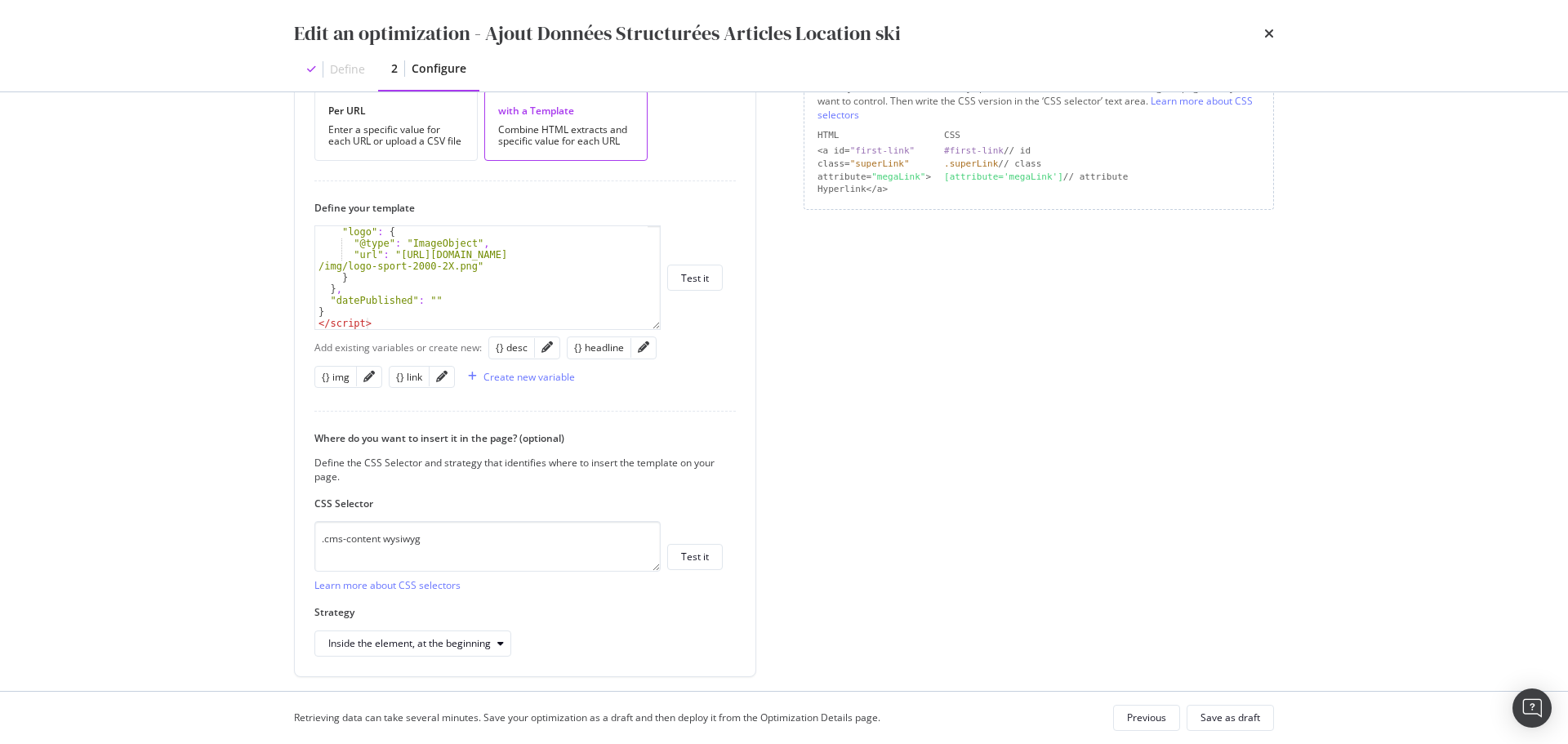
scroll to position [409, 0]
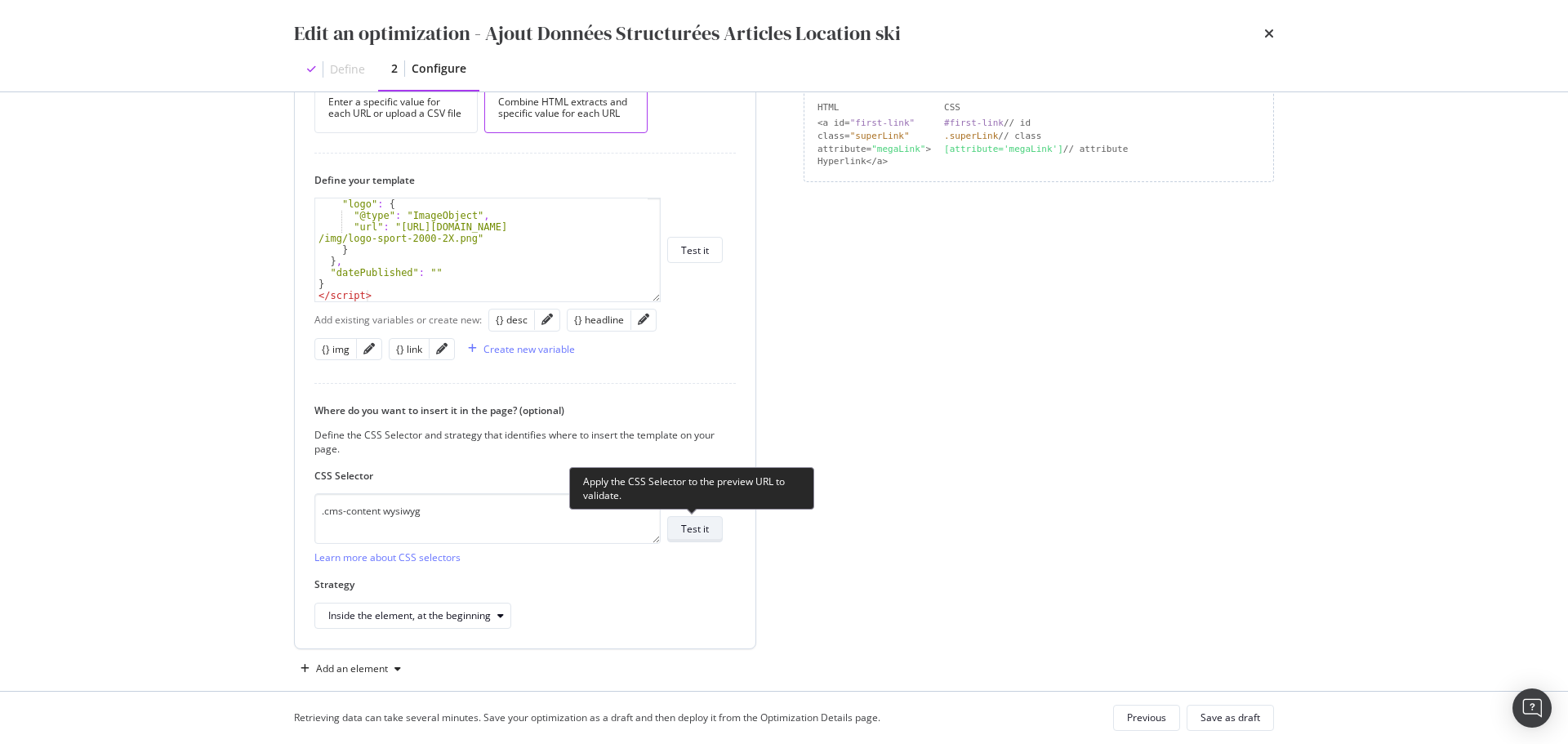
type input "[URL][DOMAIN_NAME]"
click at [695, 537] on div "Test it" at bounding box center [695, 529] width 28 height 23
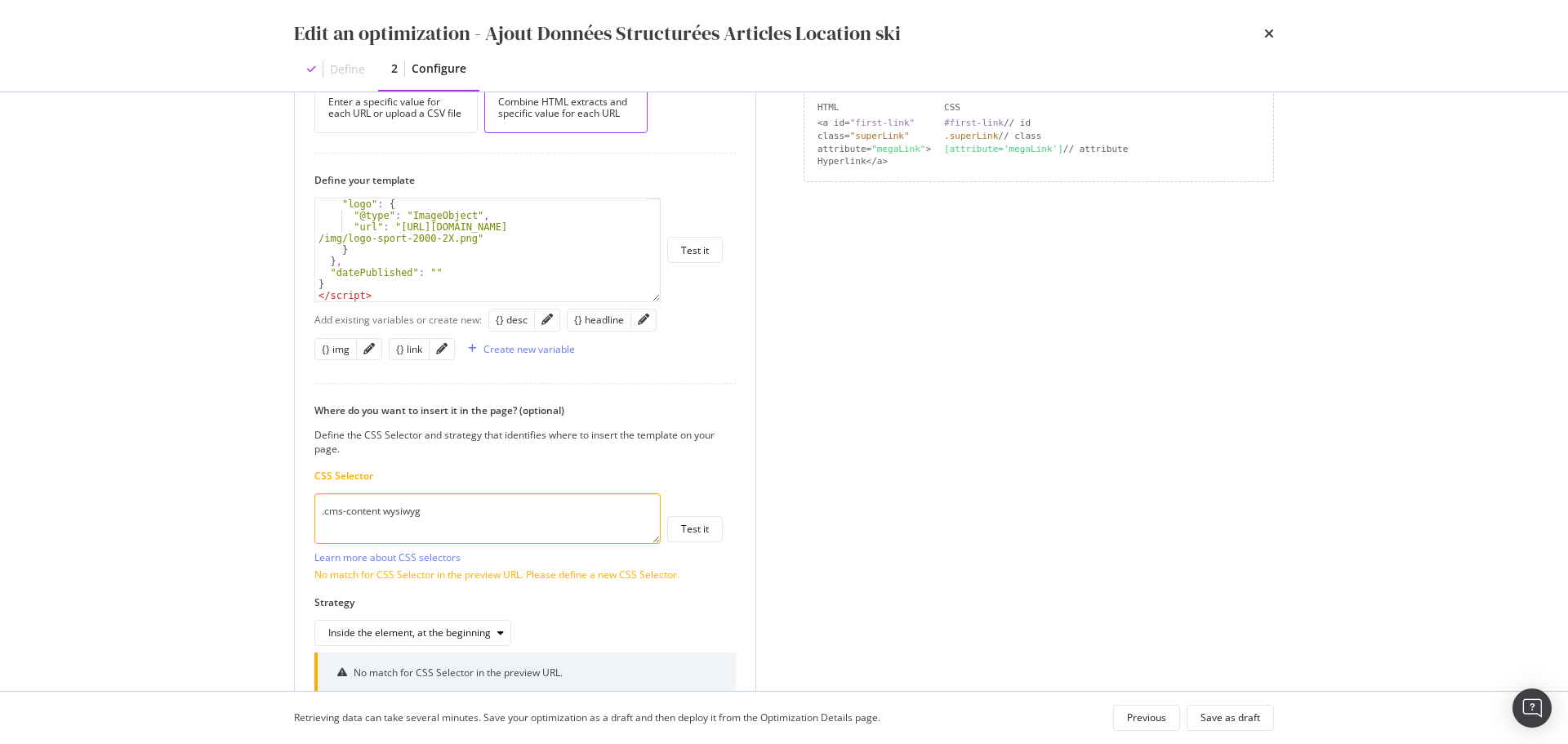
scroll to position [490, 0]
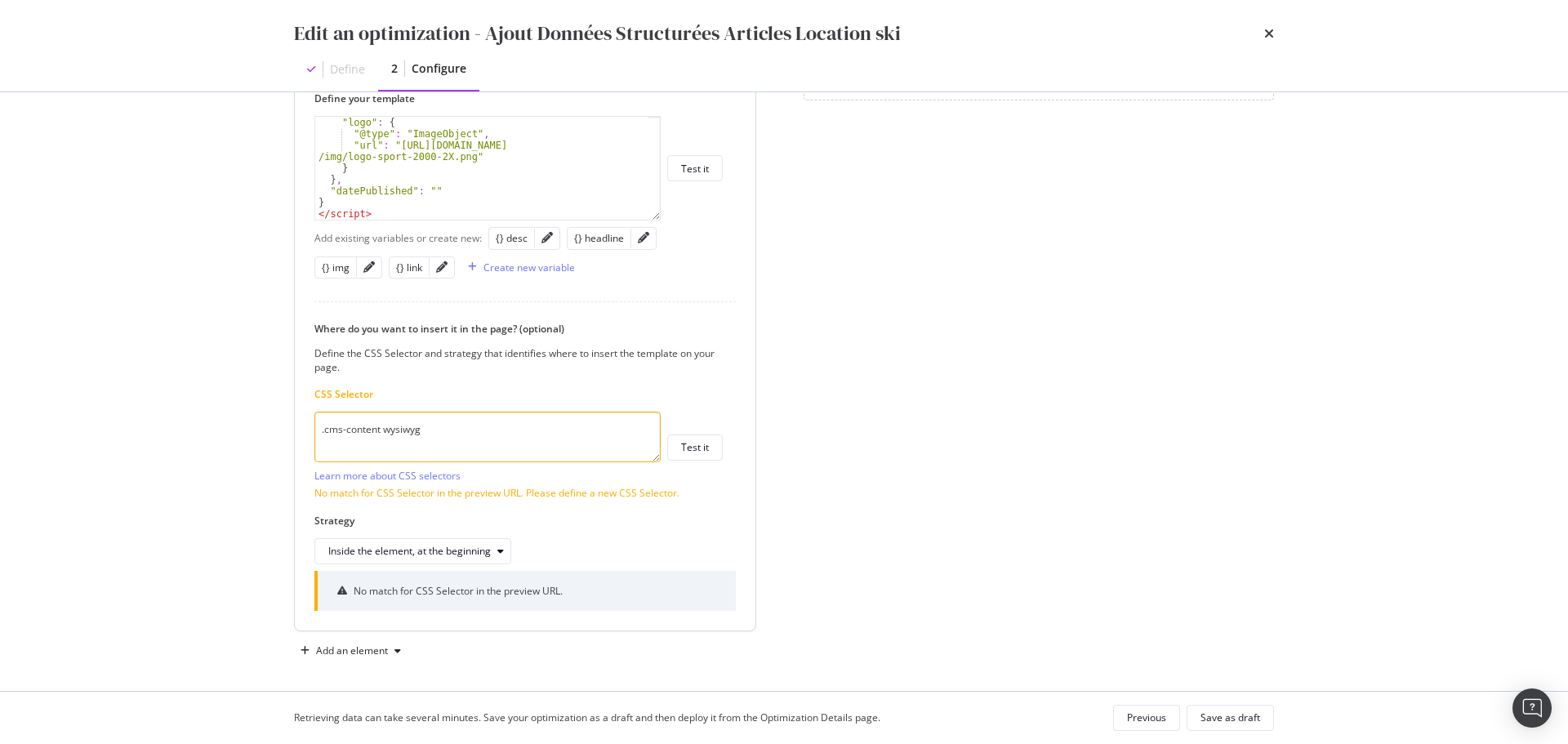
drag, startPoint x: 442, startPoint y: 435, endPoint x: 384, endPoint y: 432, distance: 58.1
click at [384, 432] on textarea ".cms-content wysiwyg" at bounding box center [487, 437] width 346 height 51
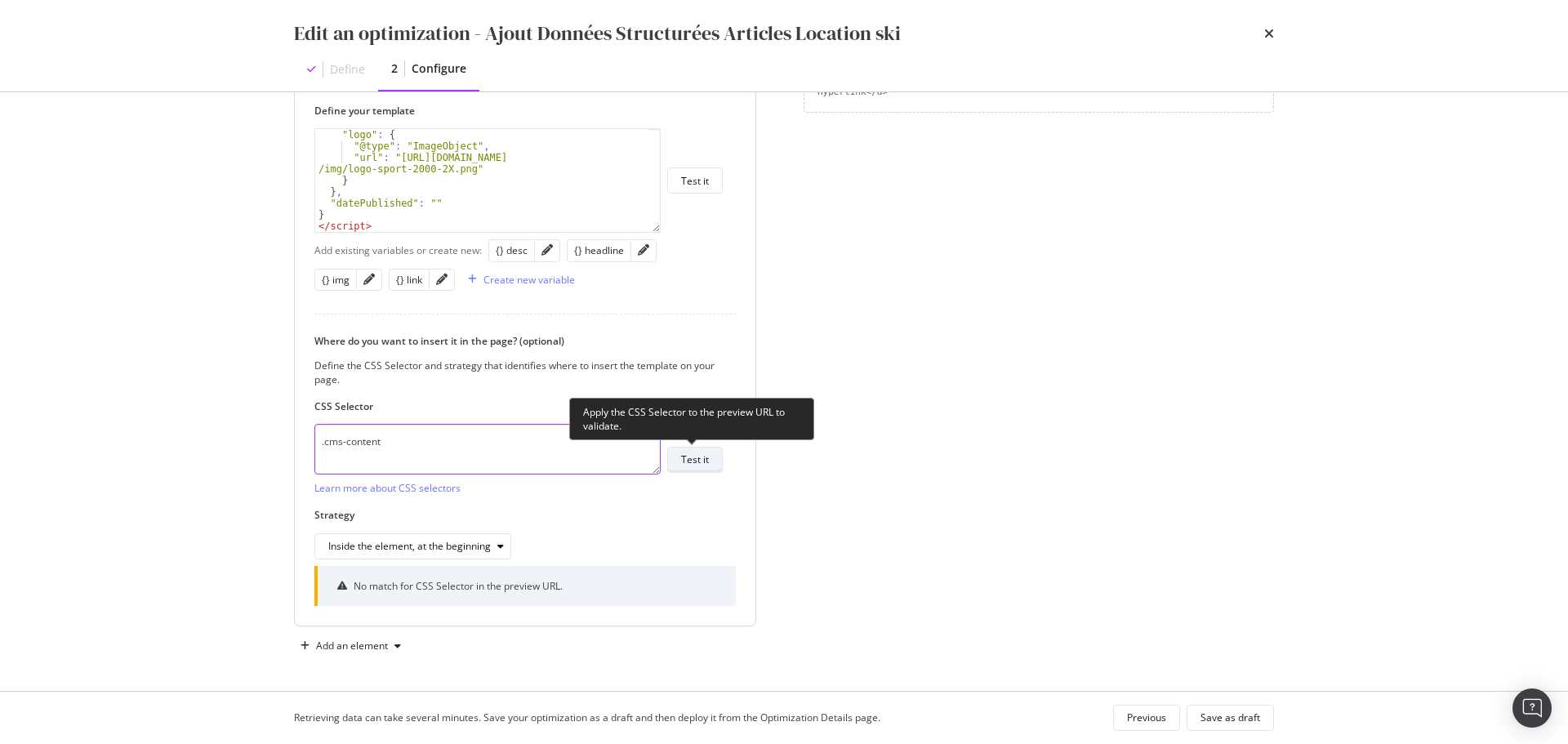
type textarea ".cms-content"
click at [689, 454] on div "Test it" at bounding box center [695, 460] width 28 height 14
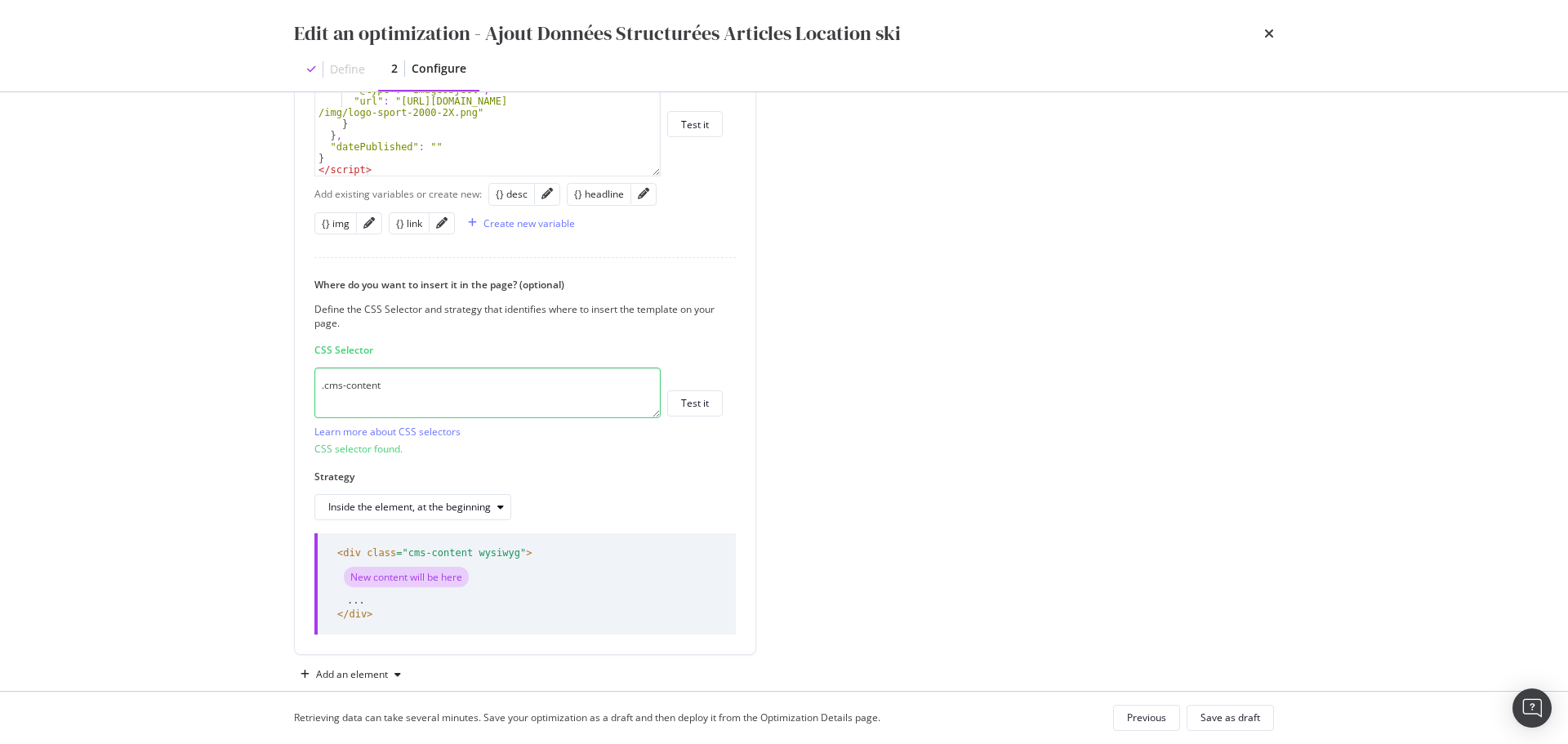
scroll to position [564, 0]
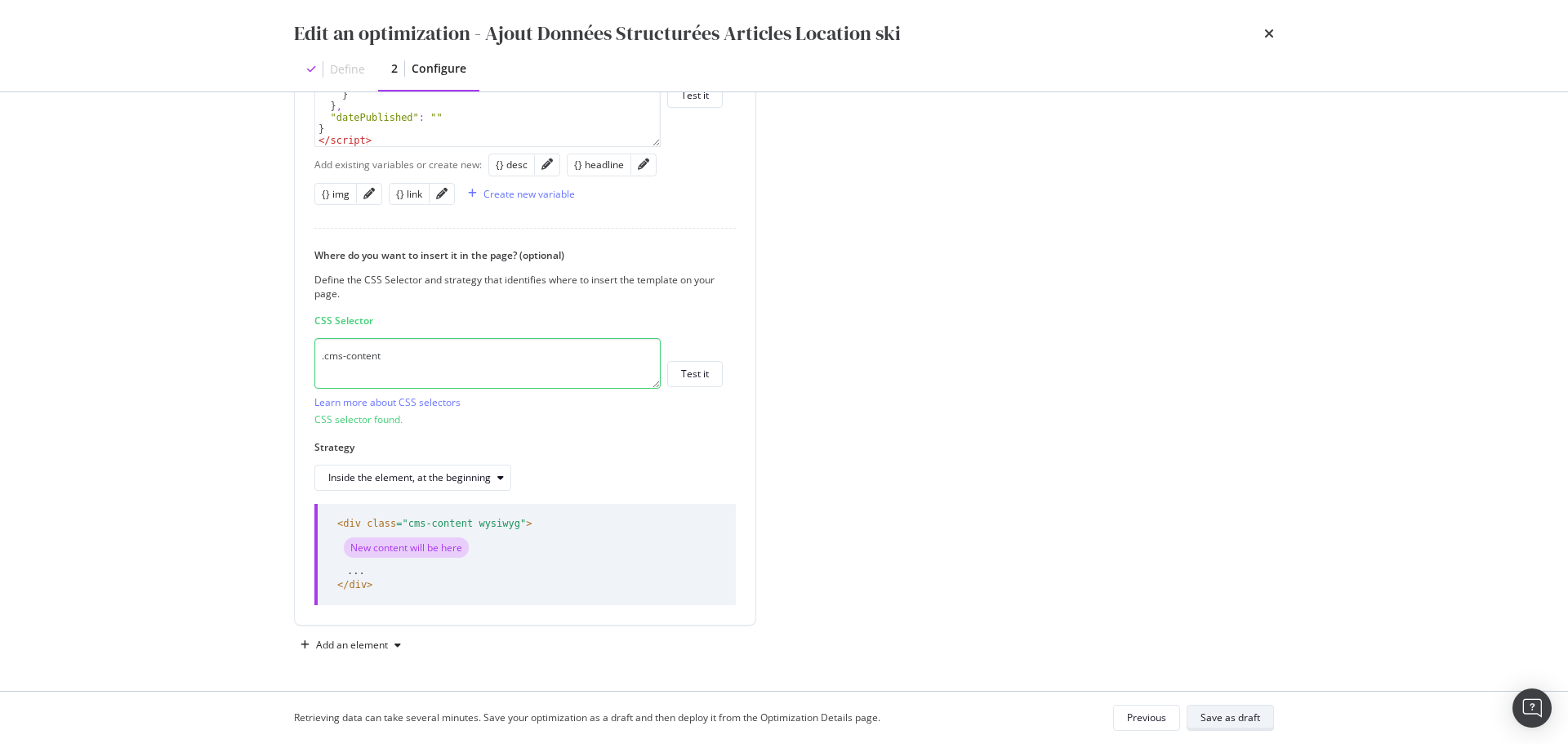
click at [1231, 714] on div "Save as draft" at bounding box center [1230, 717] width 59 height 14
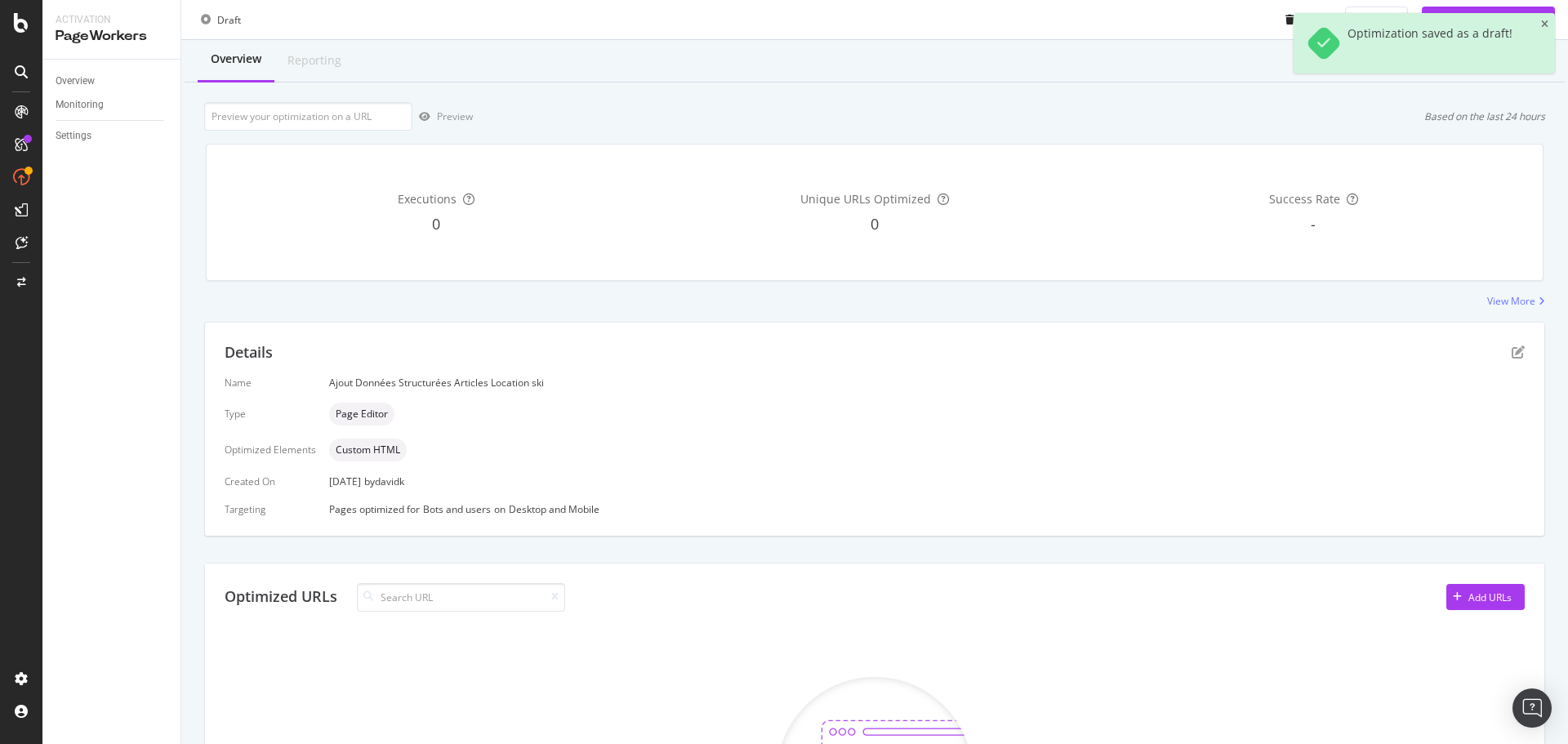
scroll to position [369, 0]
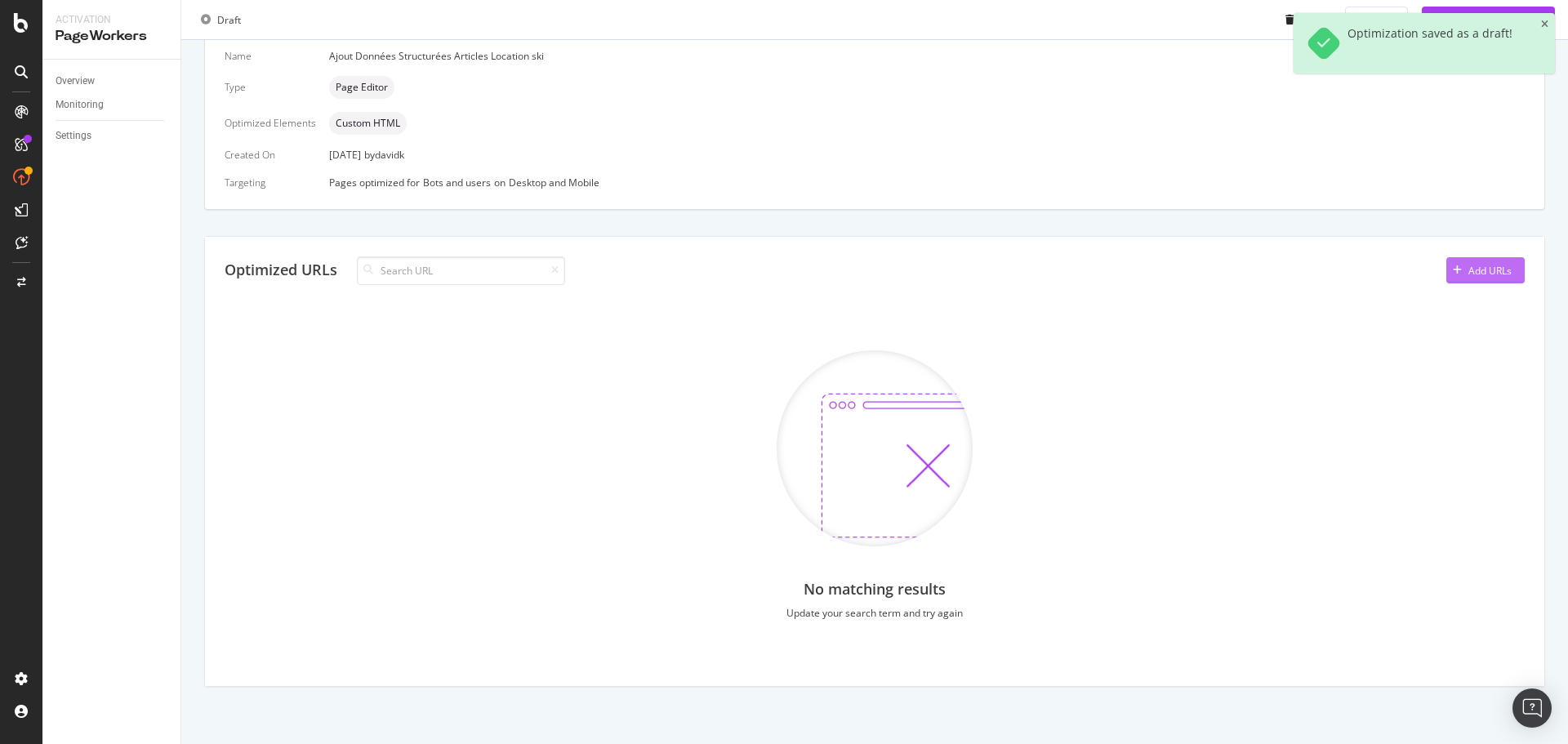
click at [1475, 269] on div "Add URLs" at bounding box center [1490, 270] width 43 height 14
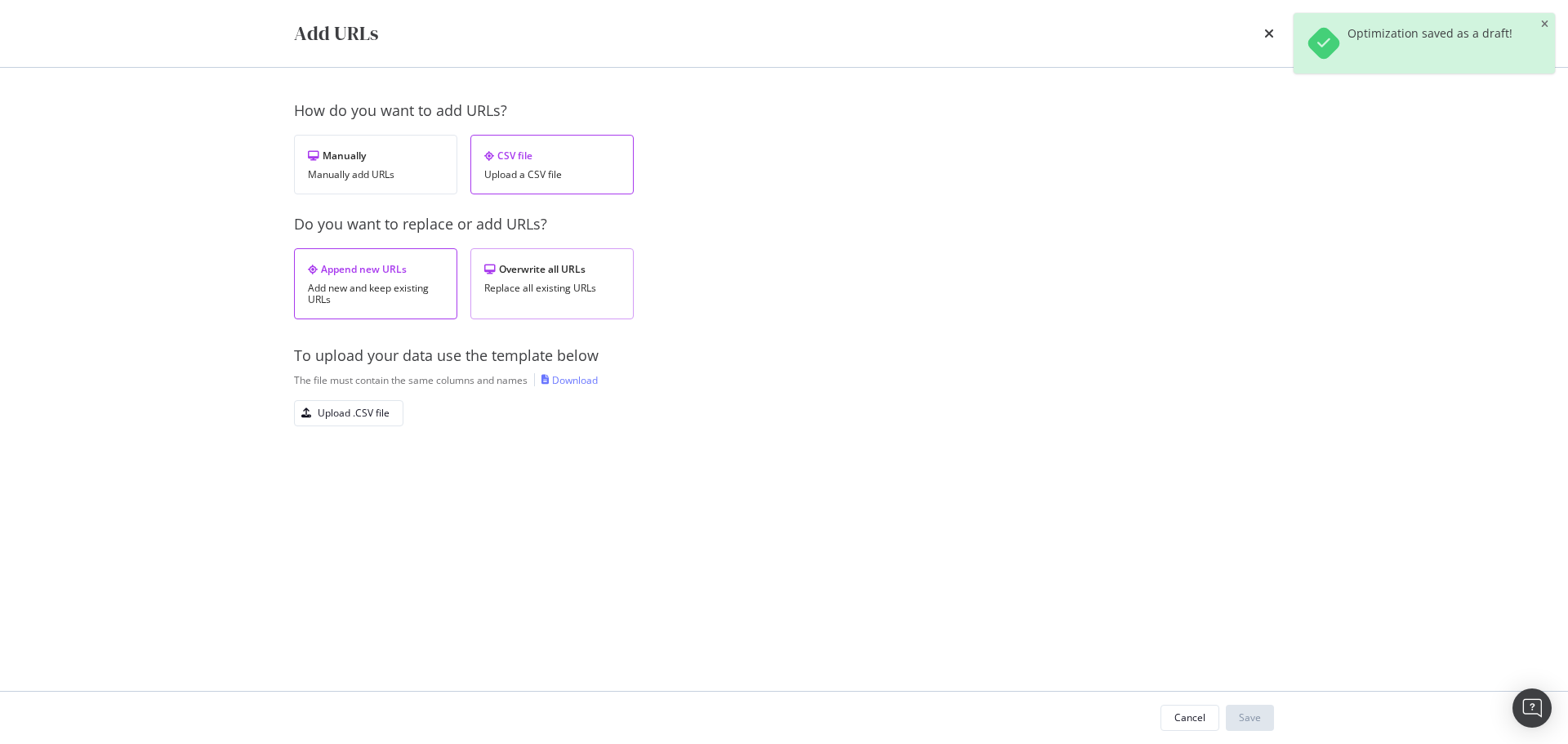
click at [569, 283] on div "Replace all existing URLs" at bounding box center [552, 289] width 136 height 12
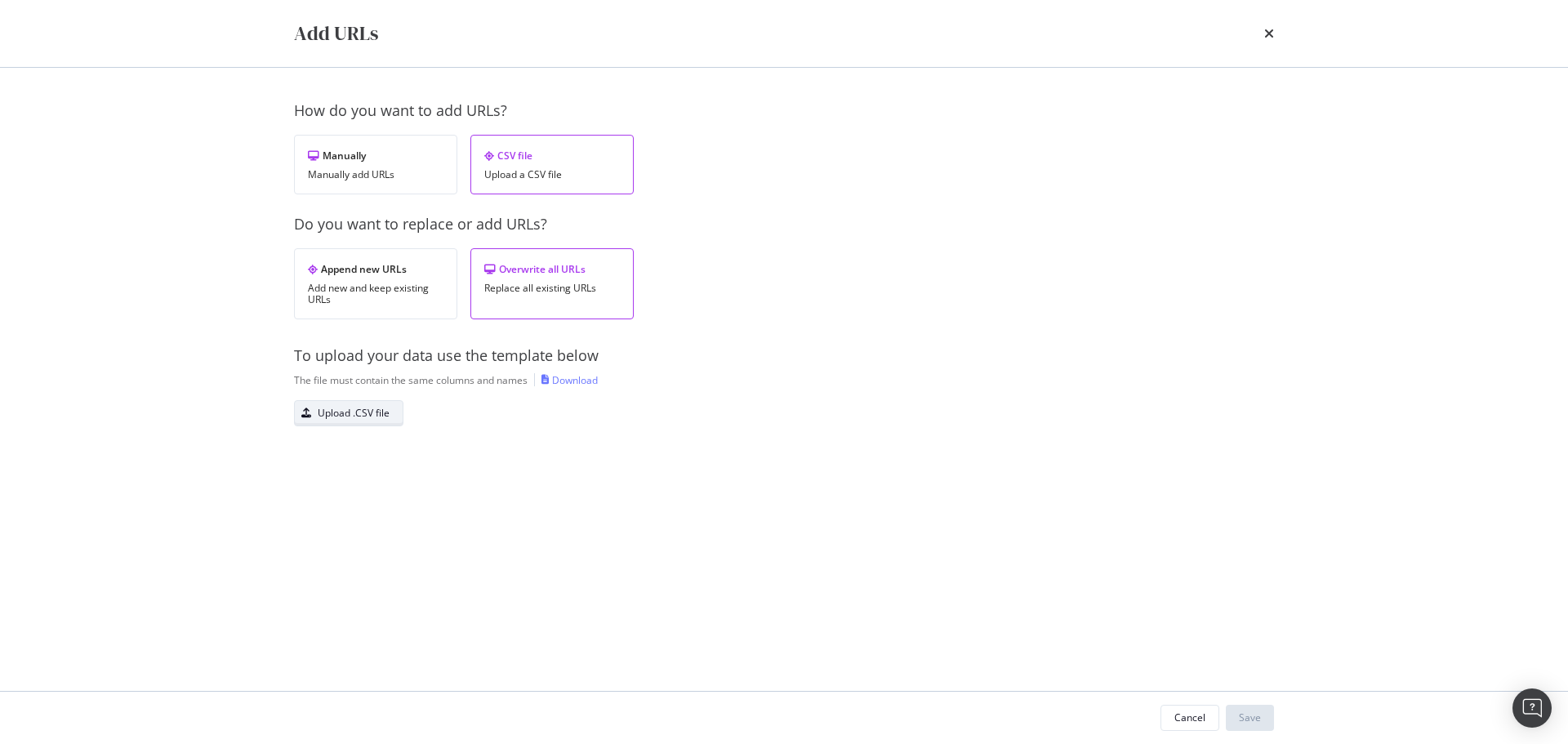
click at [344, 410] on div "Upload .CSV file" at bounding box center [354, 413] width 72 height 14
click at [1245, 711] on div "Save" at bounding box center [1250, 717] width 22 height 14
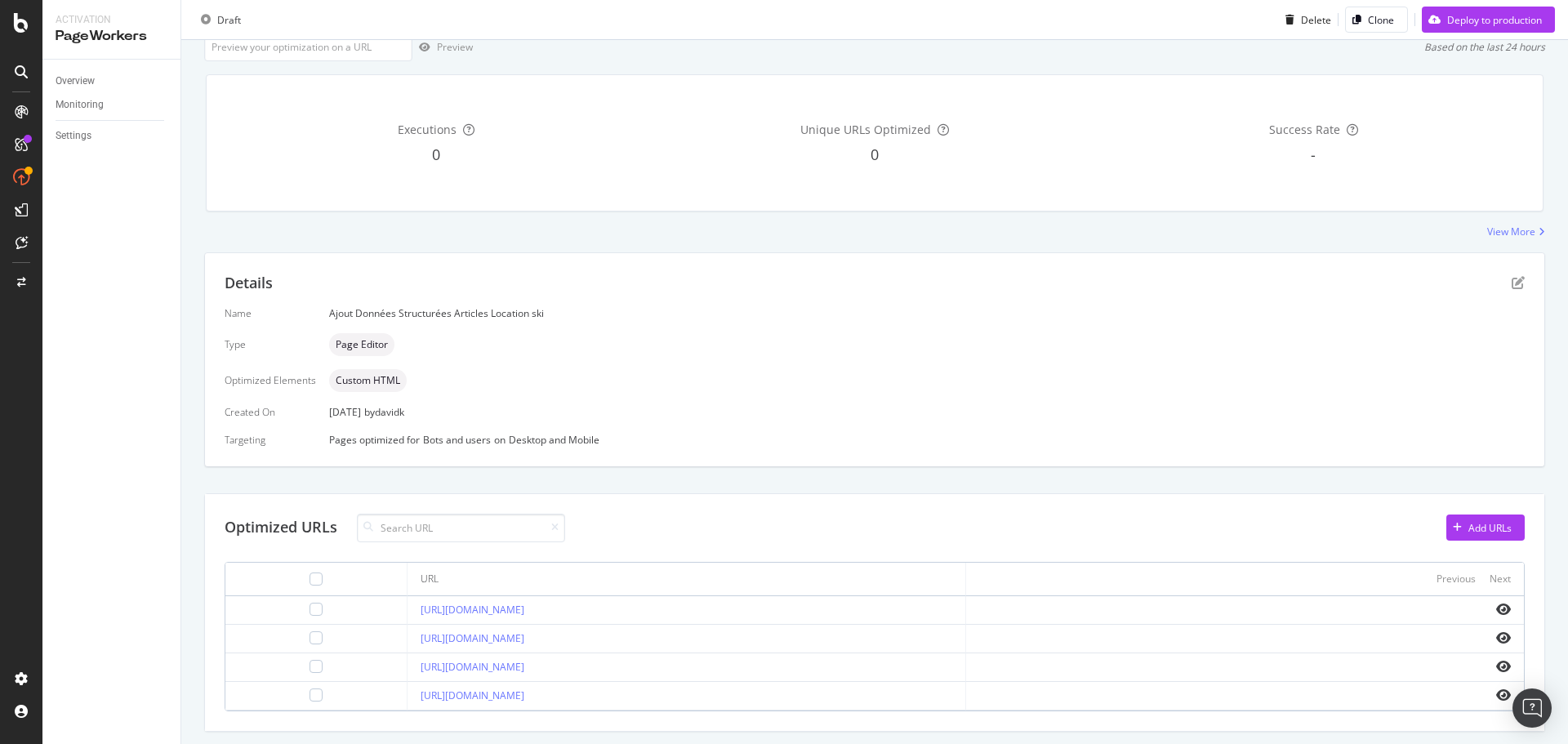
scroll to position [156, 0]
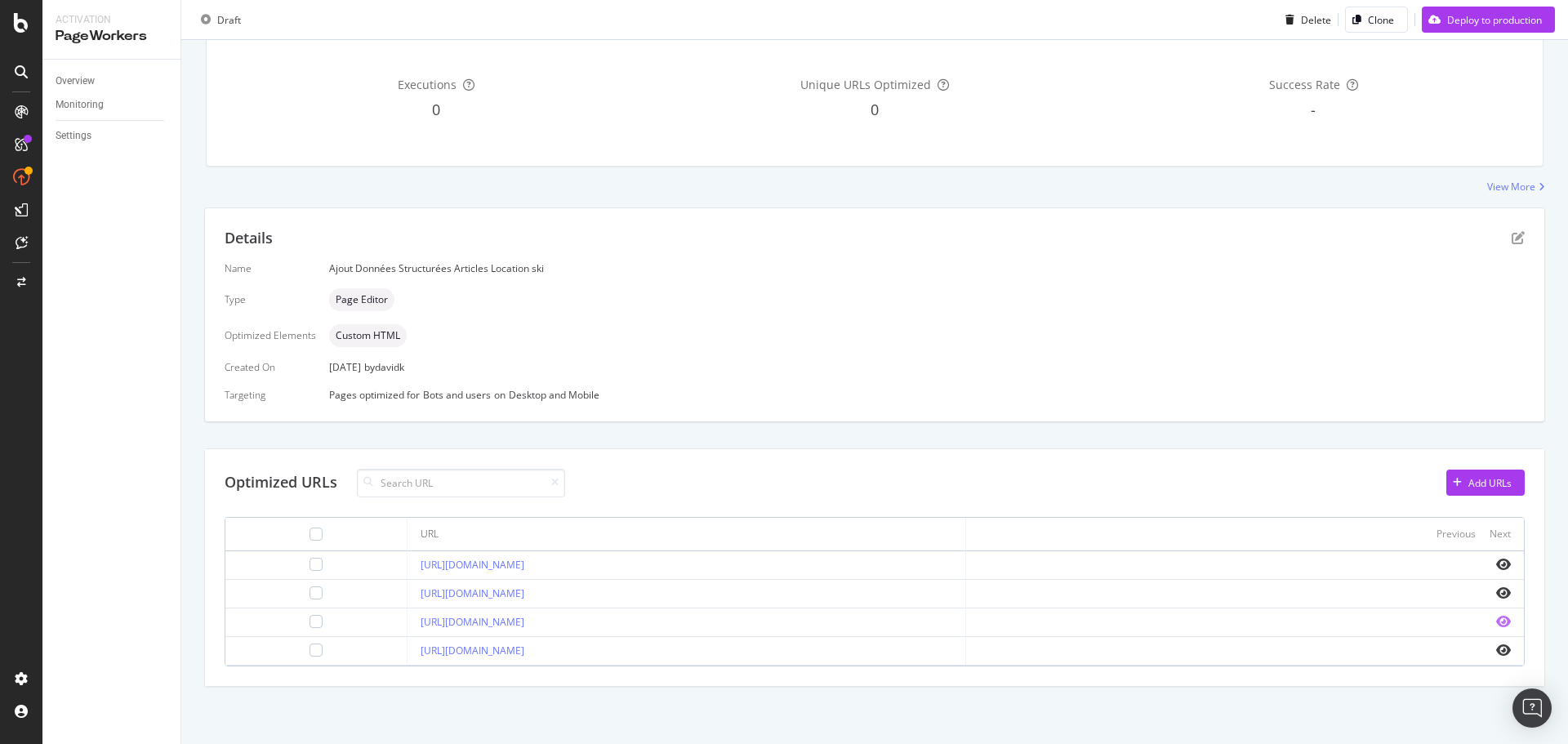
click at [1496, 618] on icon "eye" at bounding box center [1504, 621] width 15 height 13
